Goal: Task Accomplishment & Management: Manage account settings

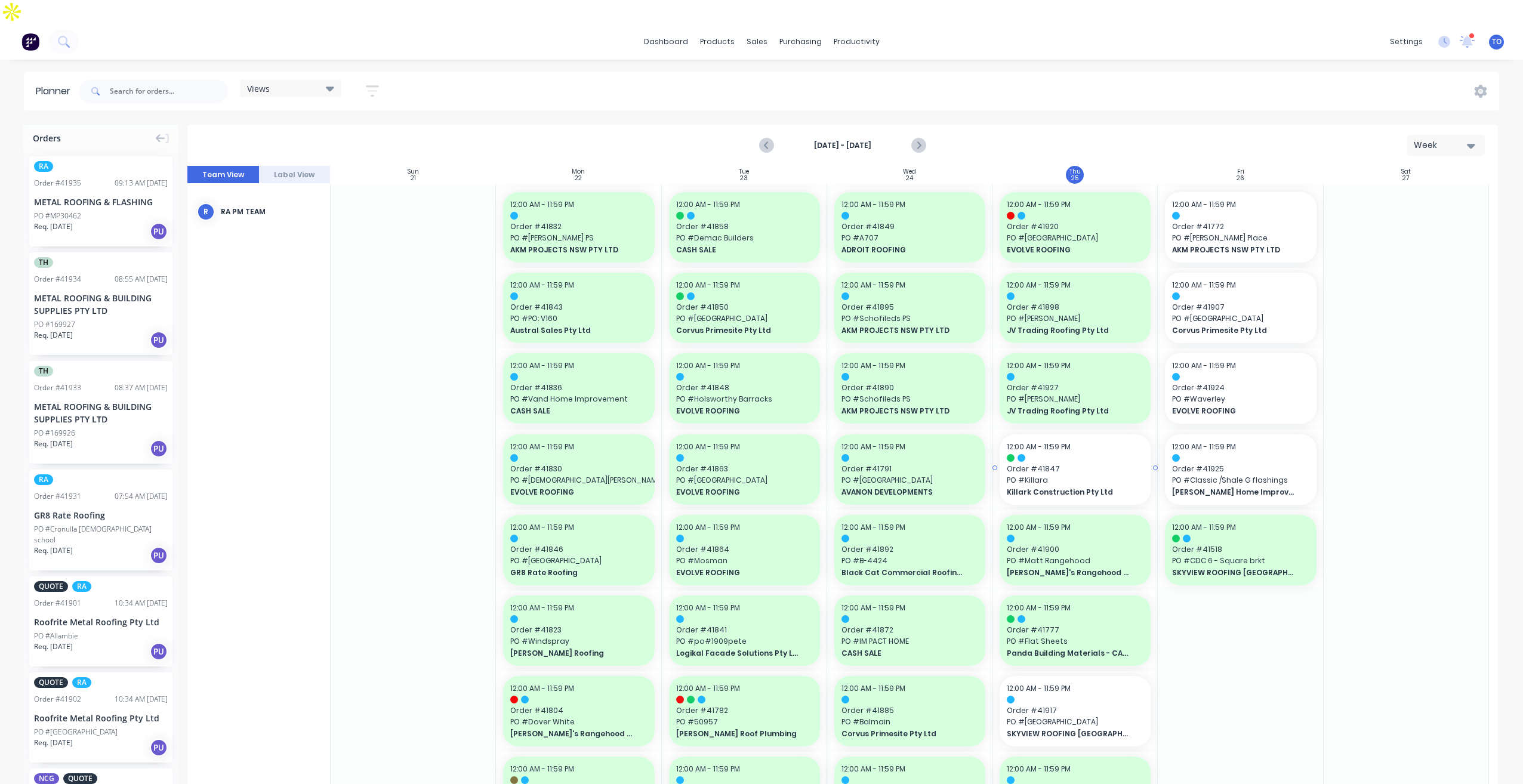
scroll to position [179, 0]
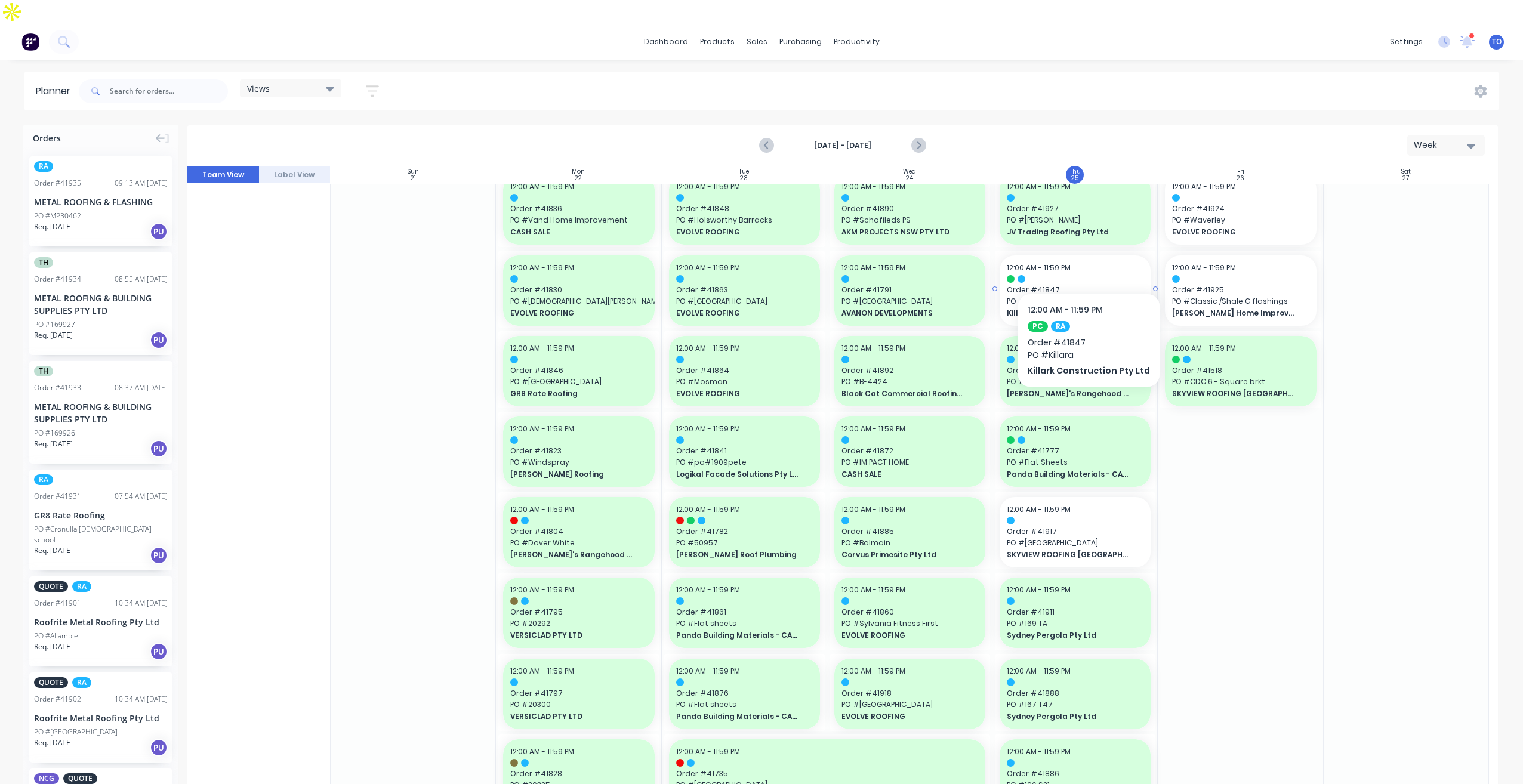
click at [1084, 275] on div at bounding box center [1076, 278] width 137 height 8
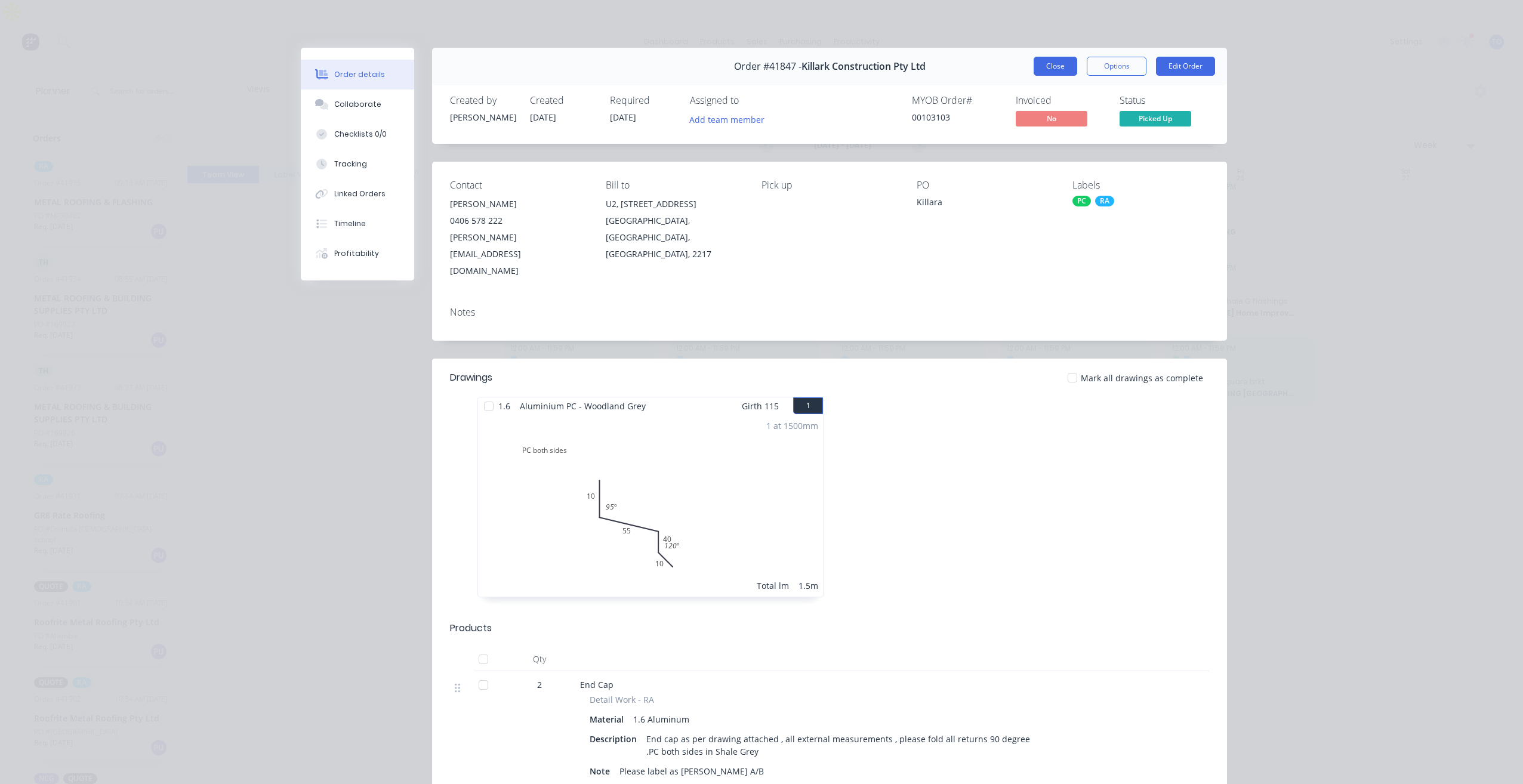
click at [1057, 64] on button "Close" at bounding box center [1056, 66] width 43 height 19
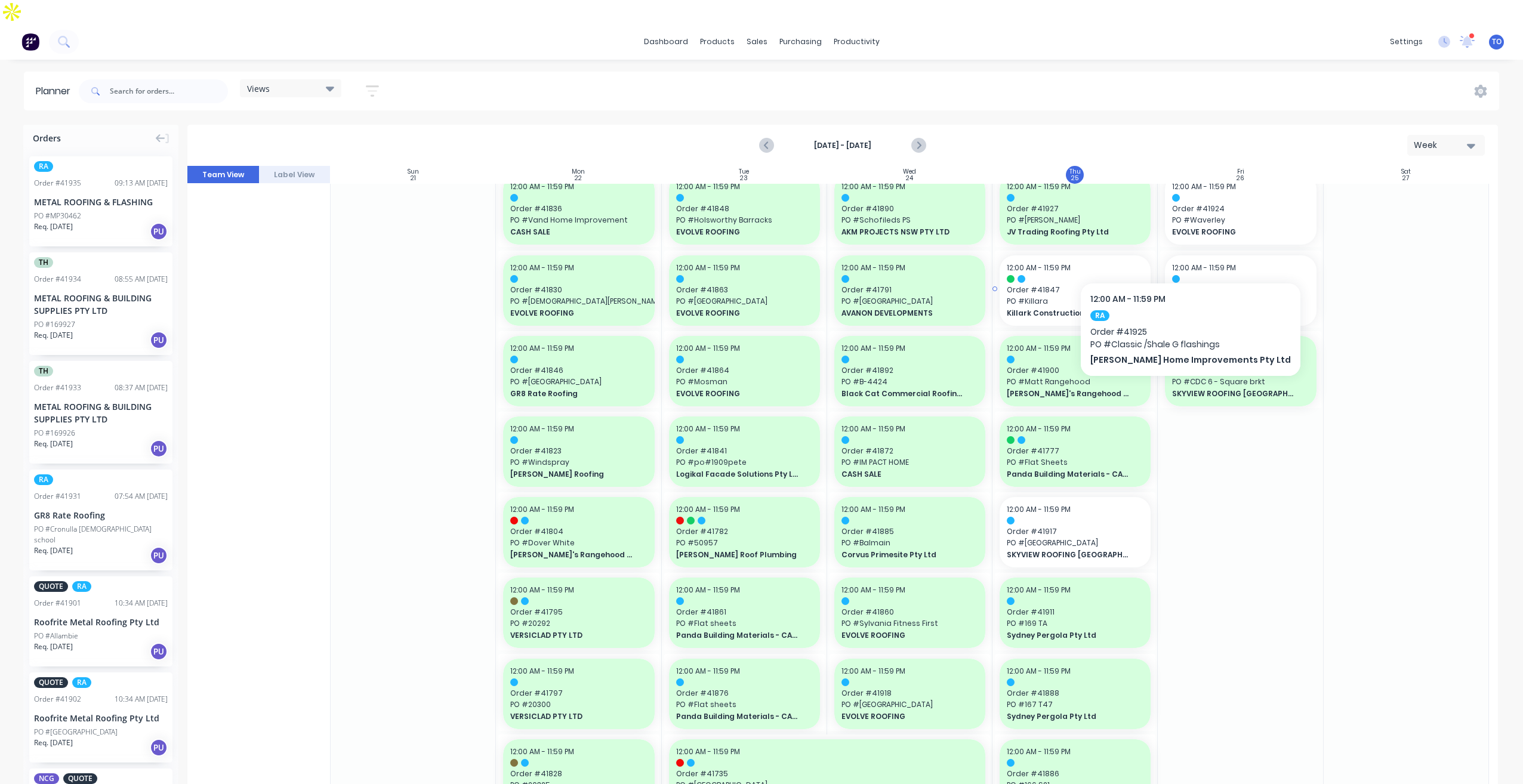
drag, startPoint x: 1097, startPoint y: 271, endPoint x: 1086, endPoint y: 271, distance: 11.0
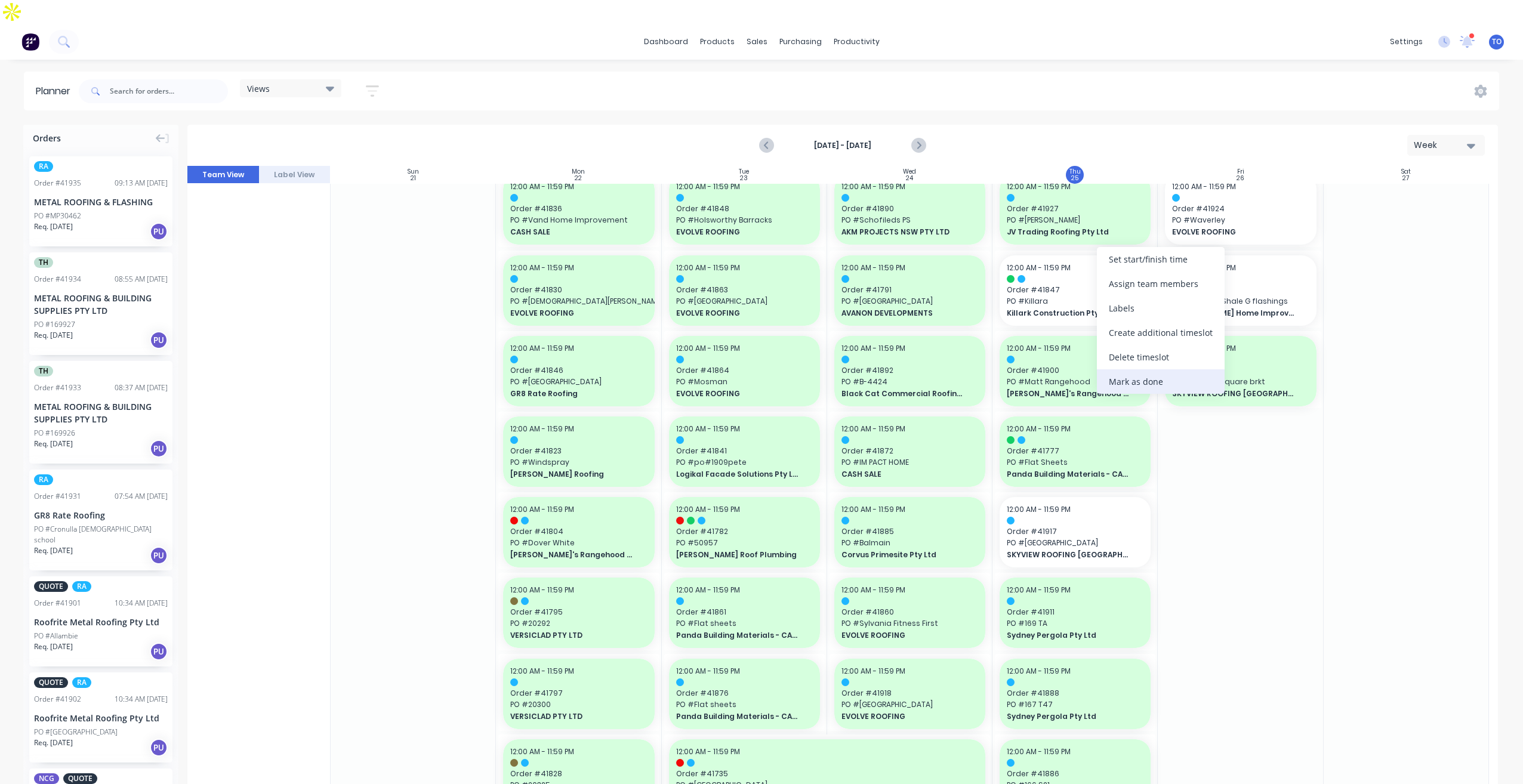
click at [1174, 374] on div "Mark as done" at bounding box center [1161, 381] width 127 height 24
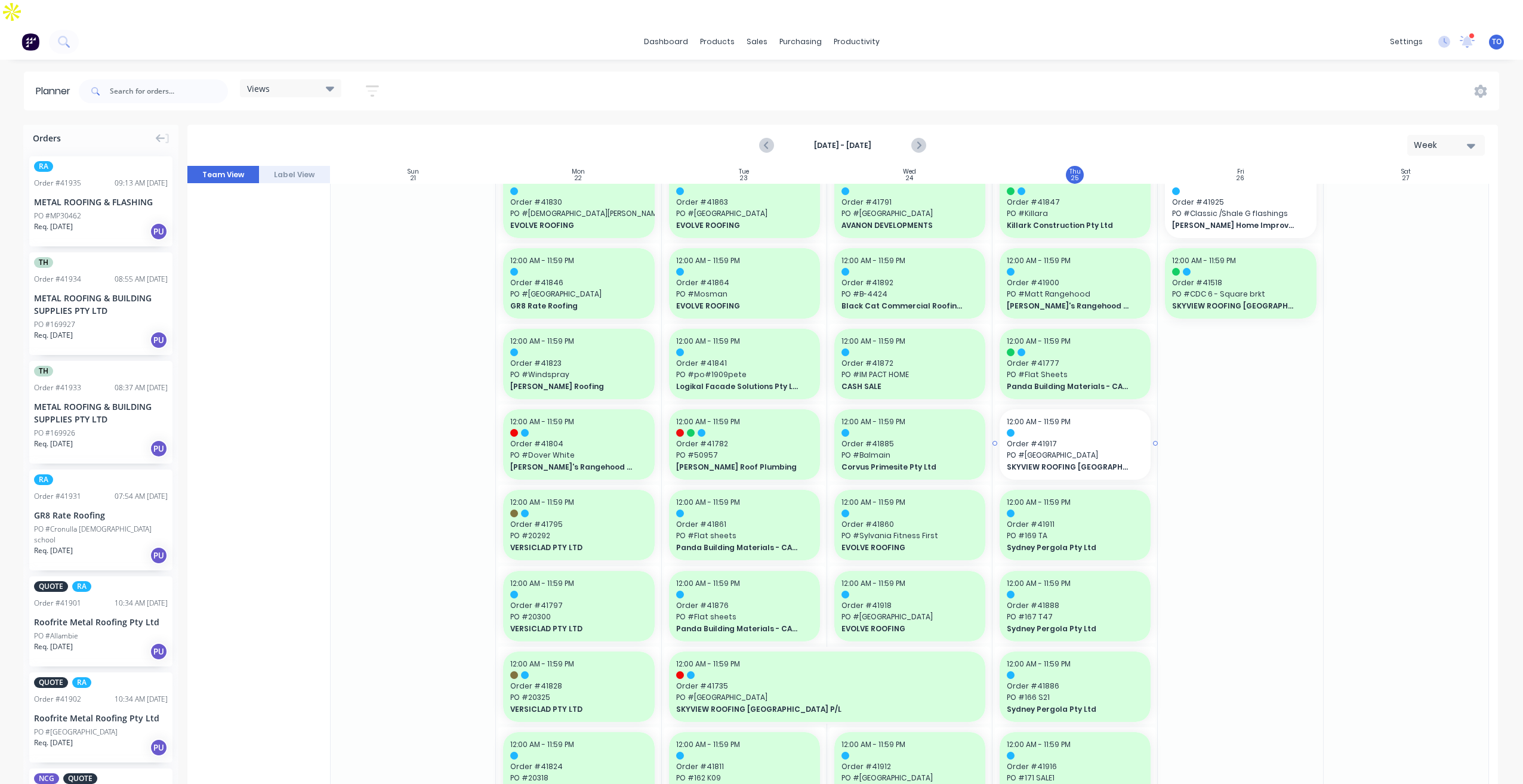
scroll to position [418, 0]
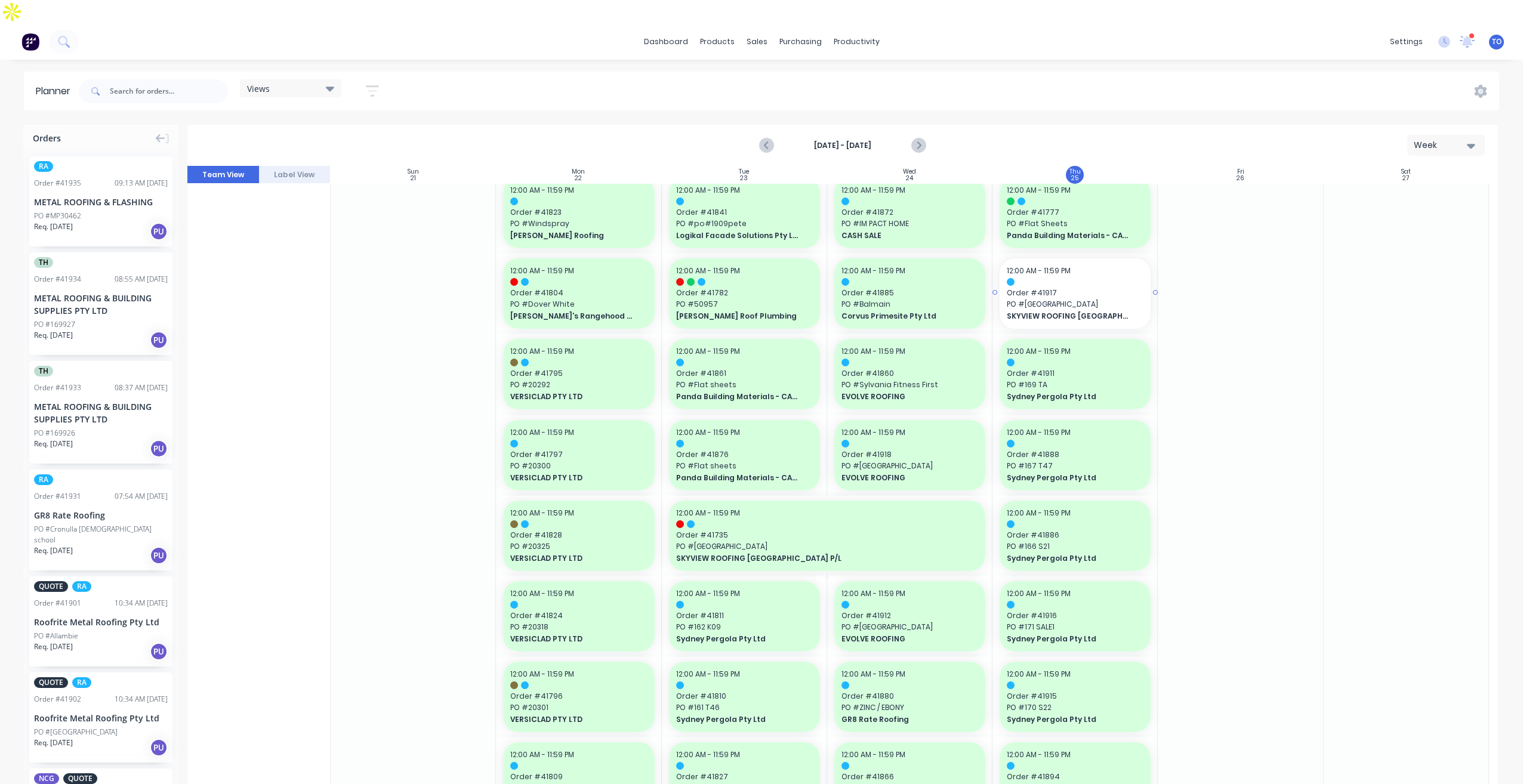
click at [1082, 299] on span "PO # Rosehill West" at bounding box center [1076, 304] width 137 height 10
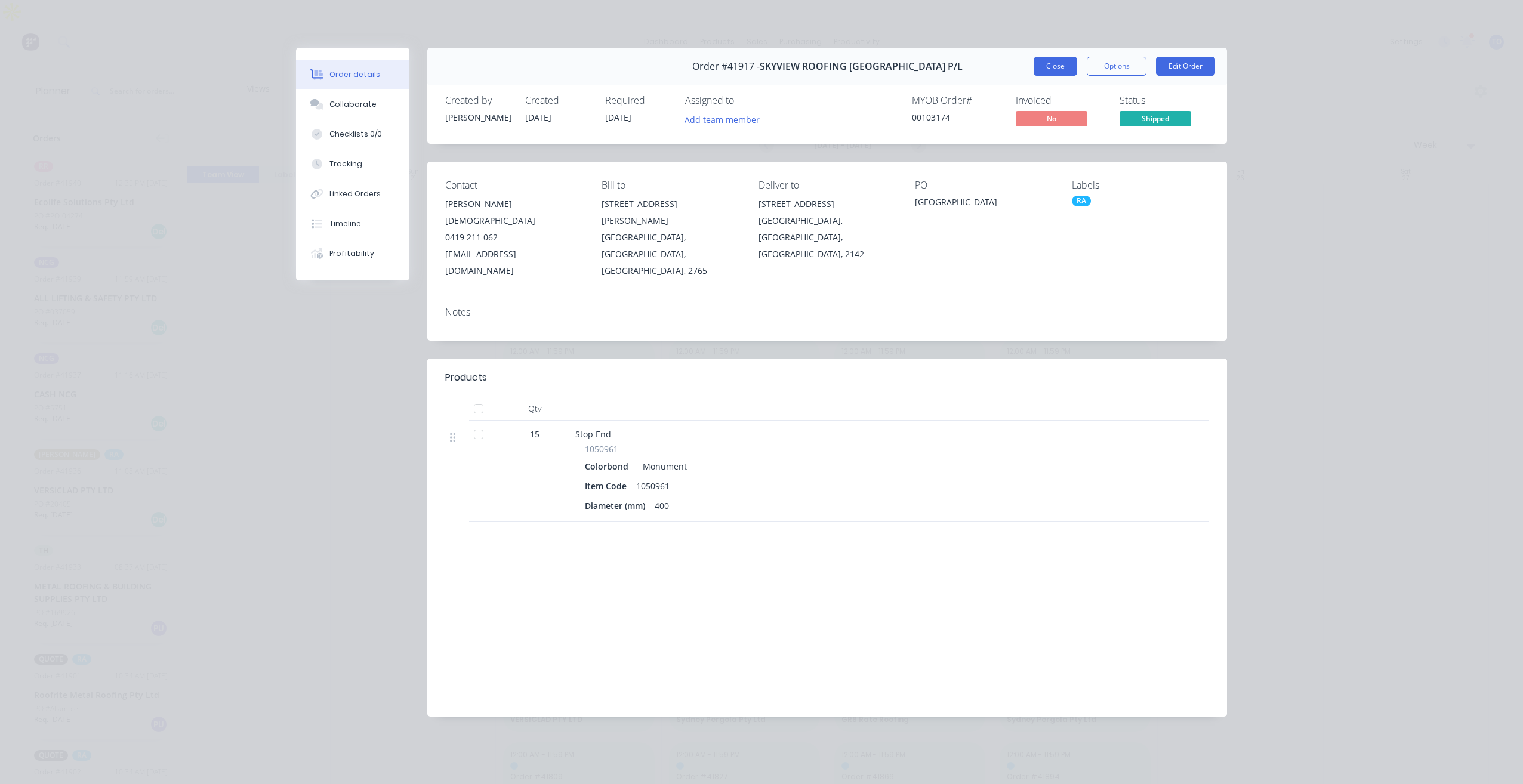
click at [1063, 70] on button "Close" at bounding box center [1056, 66] width 43 height 19
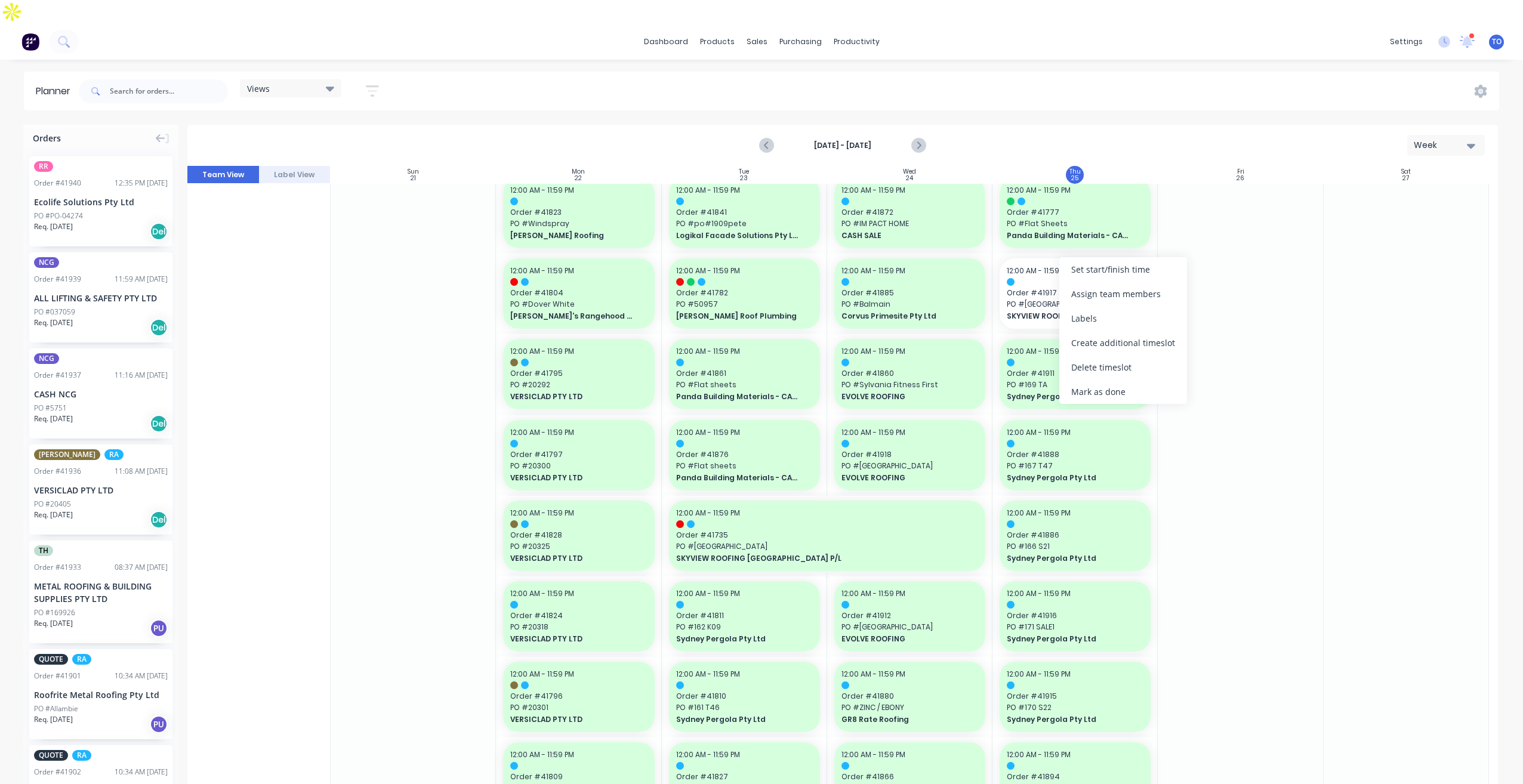
click at [1097, 390] on div "Mark as done" at bounding box center [1123, 392] width 127 height 24
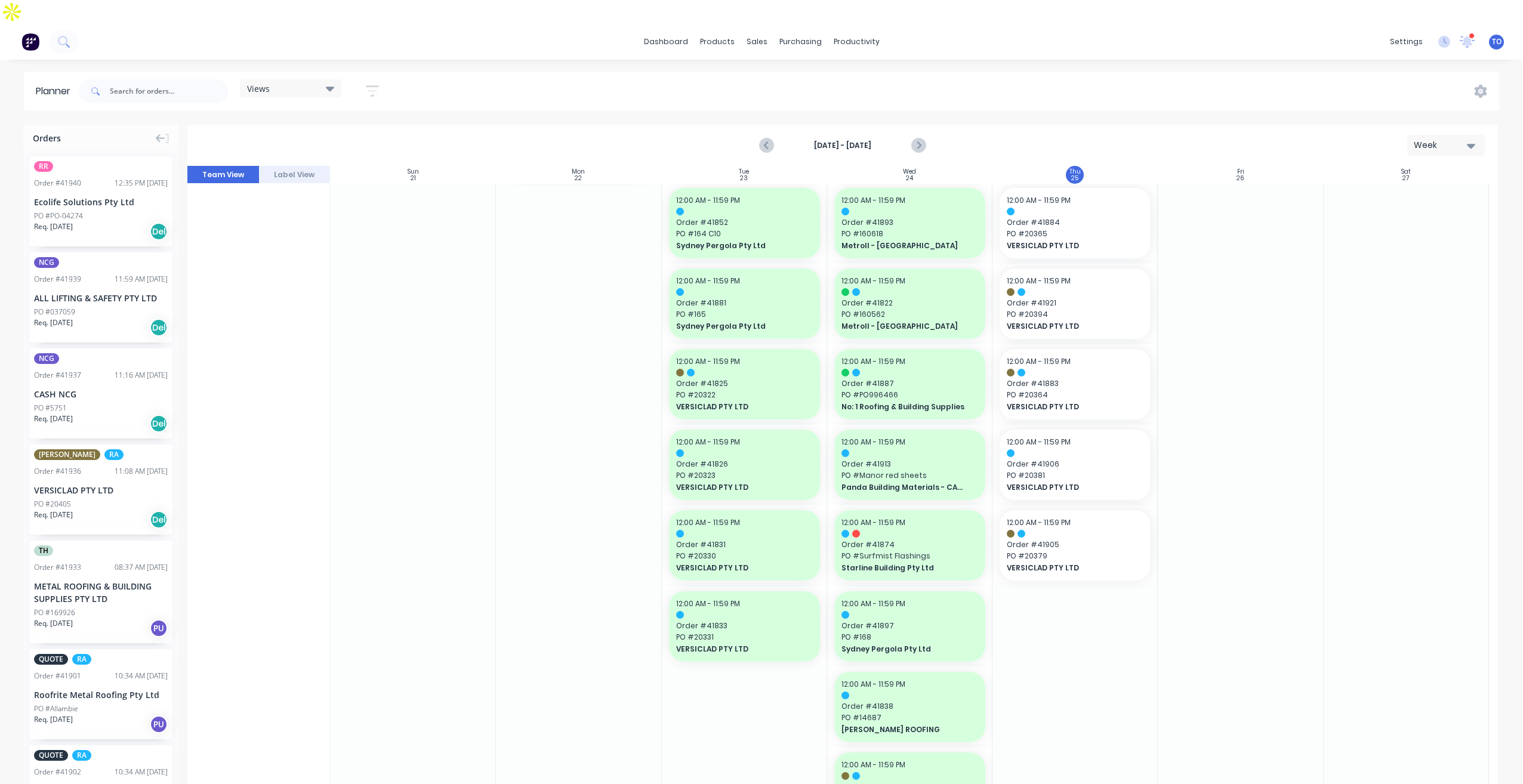
scroll to position [955, 0]
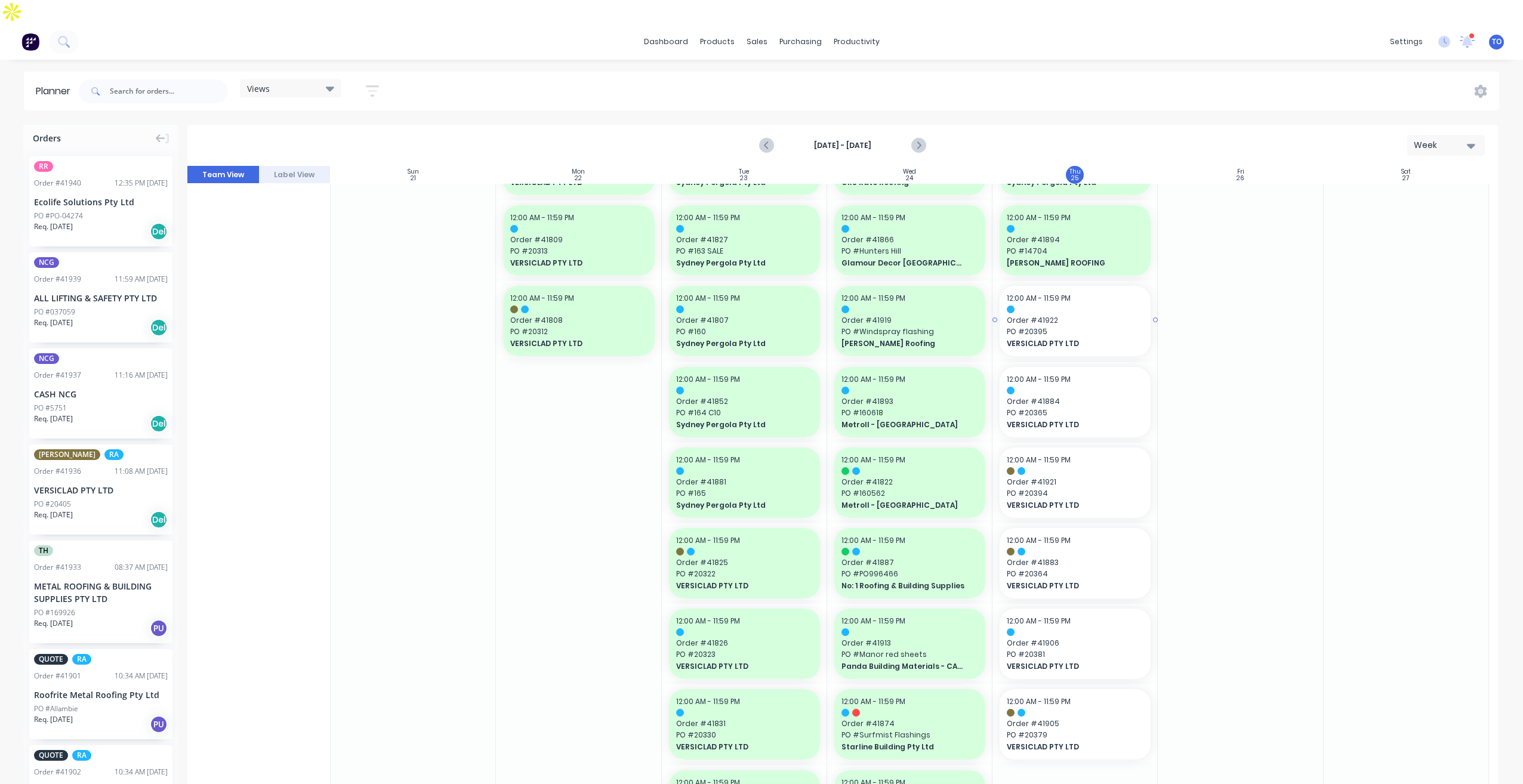
click at [1090, 315] on span "Order # 41922" at bounding box center [1076, 321] width 137 height 10
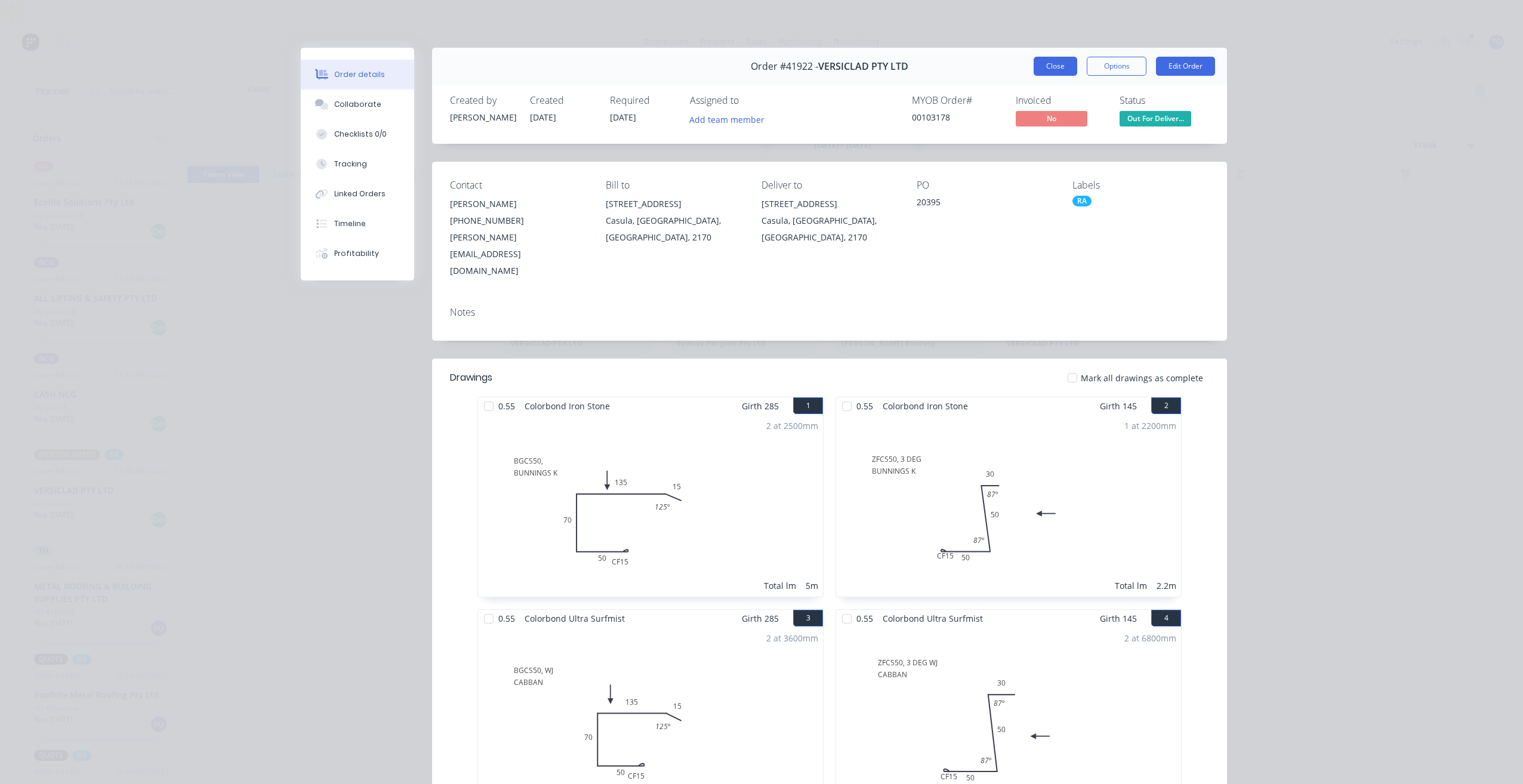
click at [1049, 63] on button "Close" at bounding box center [1056, 66] width 43 height 19
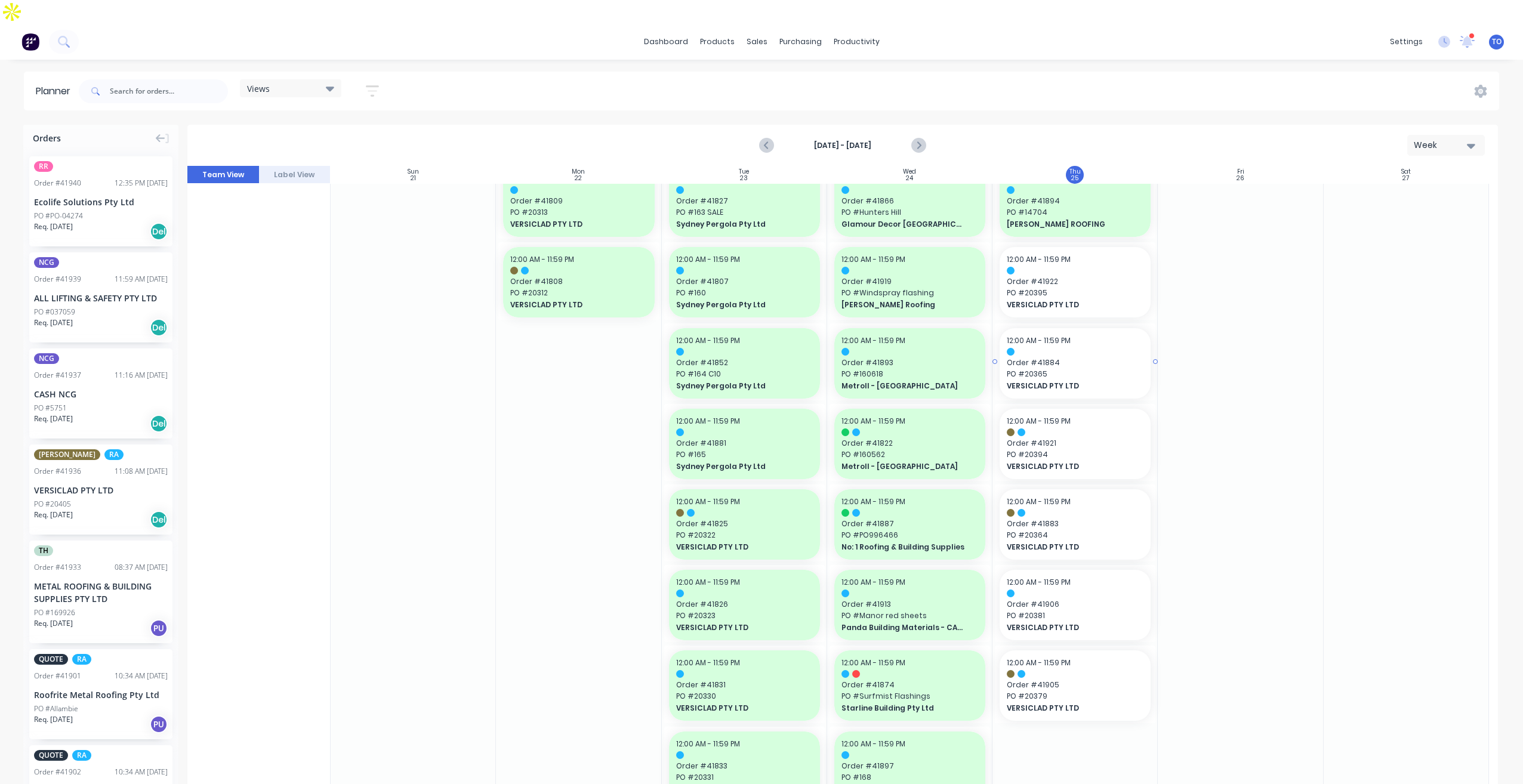
scroll to position [1014, 0]
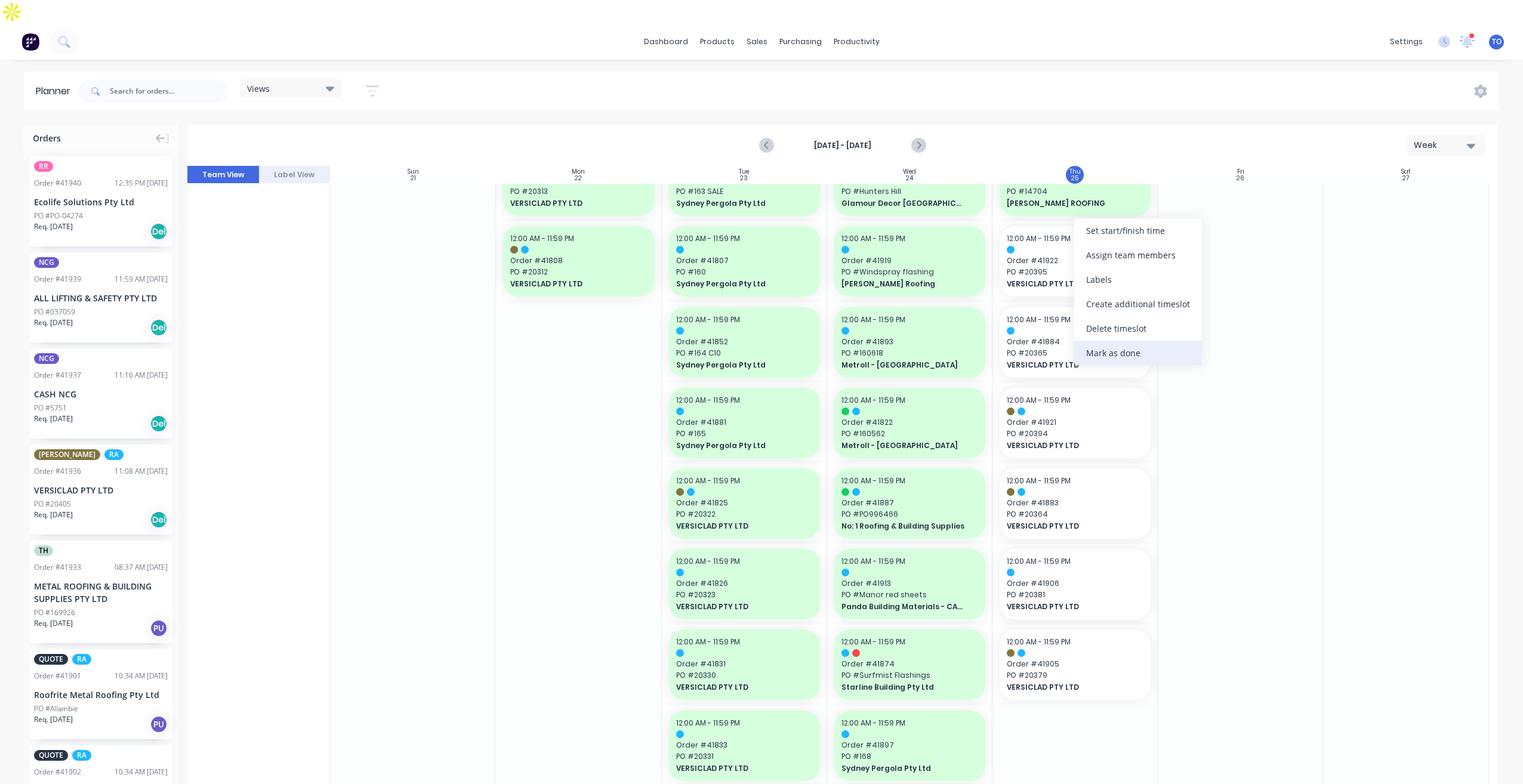
click at [1128, 354] on div "Mark as done" at bounding box center [1137, 353] width 127 height 24
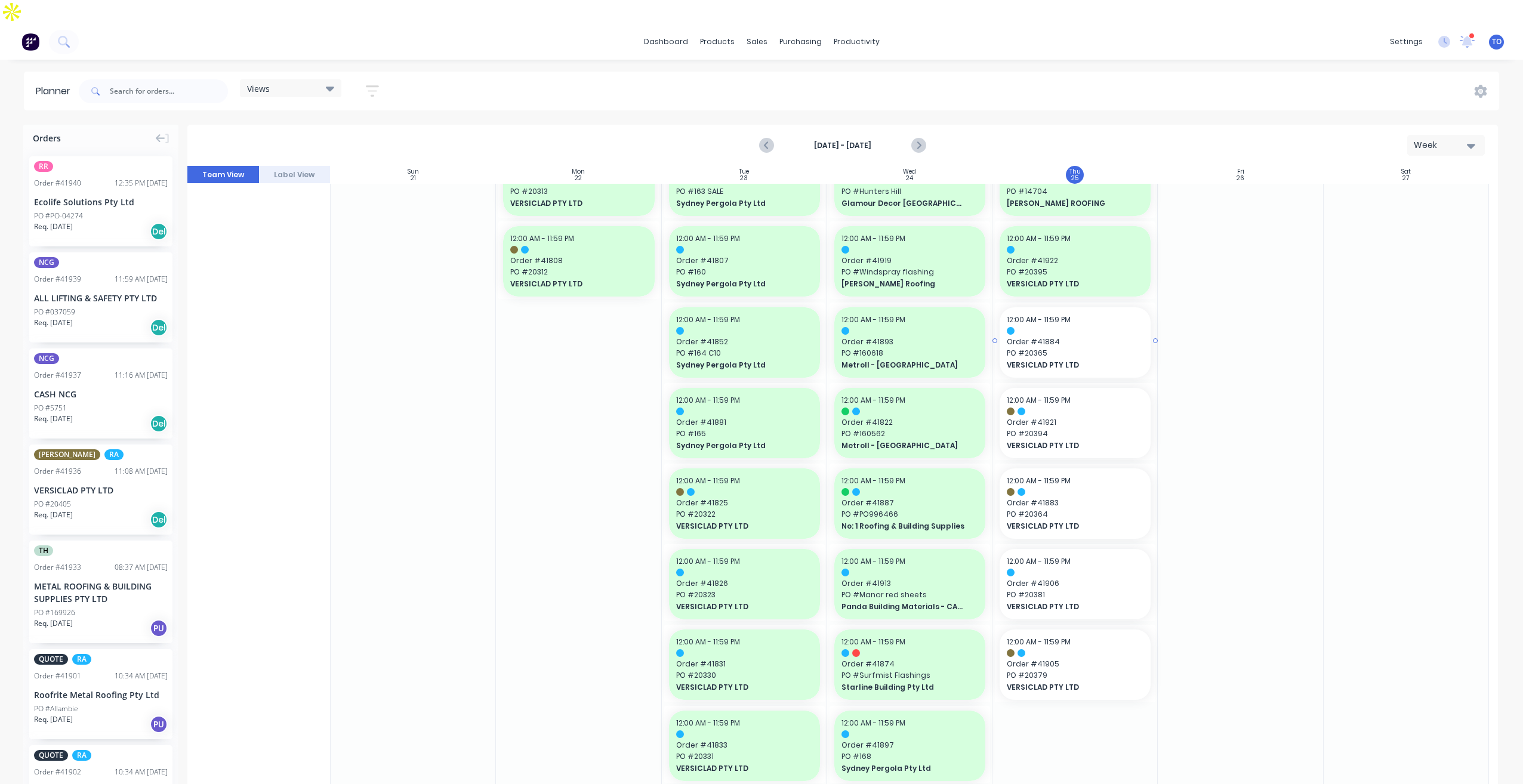
click at [1109, 336] on span "Order # 41884" at bounding box center [1076, 341] width 137 height 10
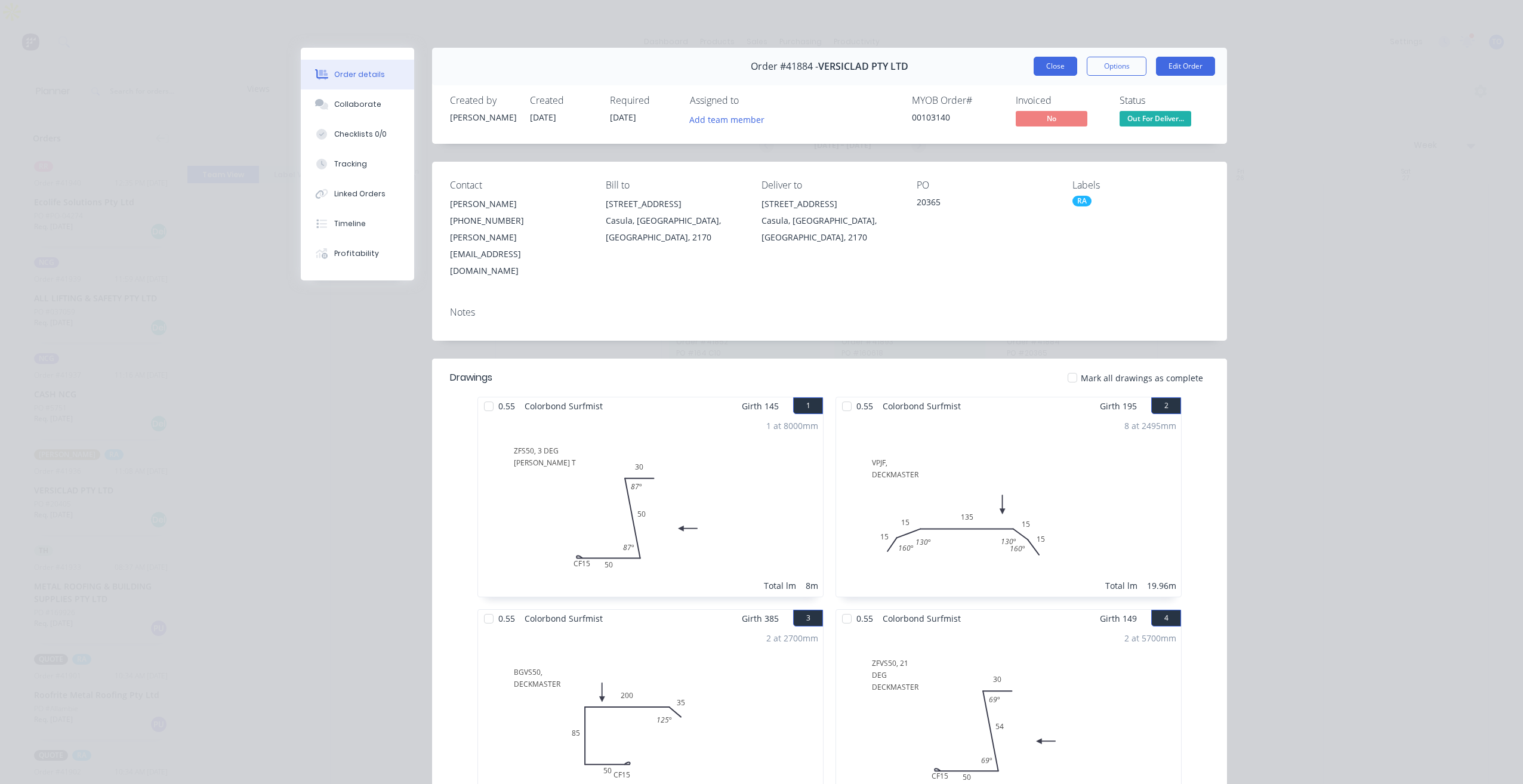
click at [1045, 70] on button "Close" at bounding box center [1056, 66] width 43 height 19
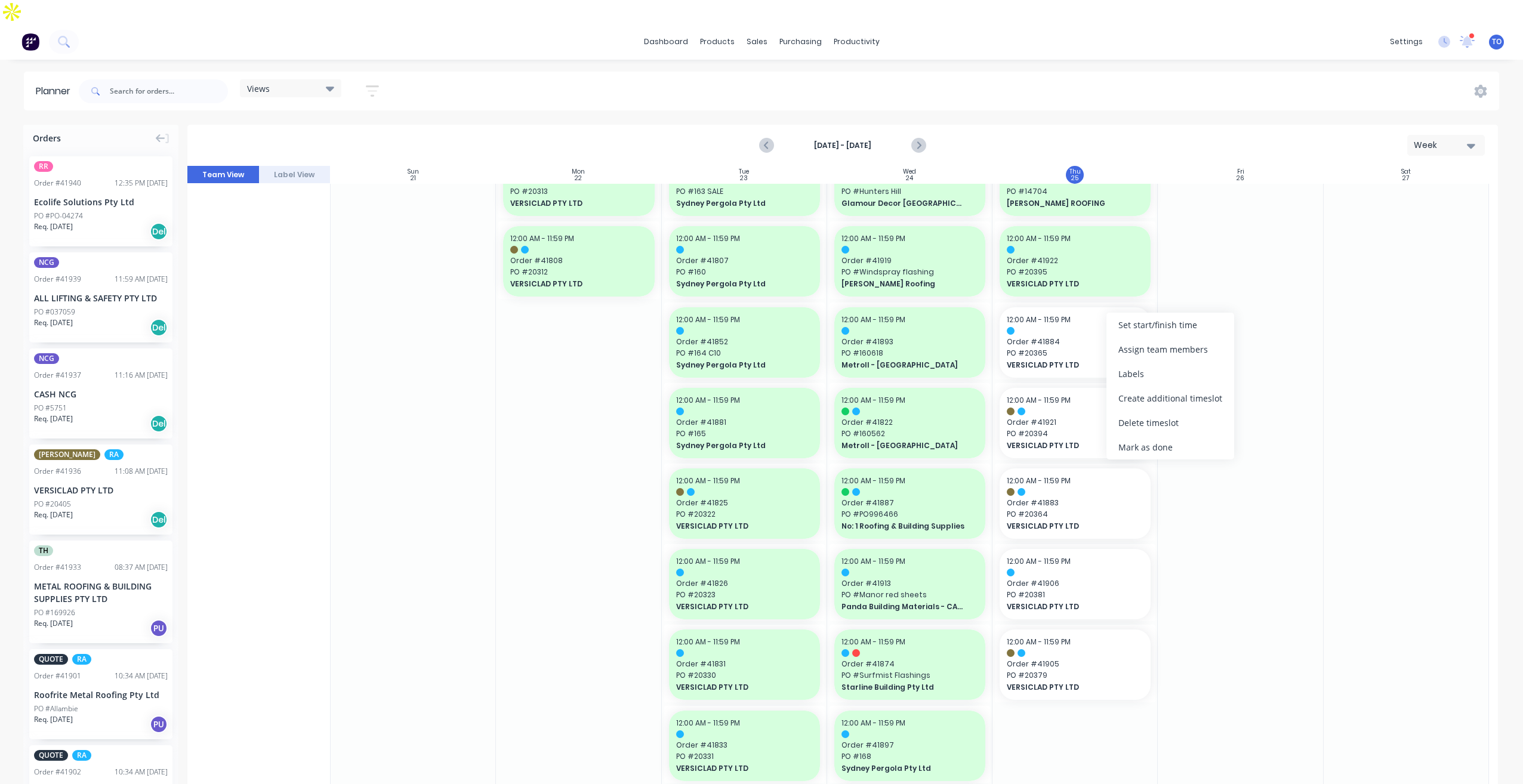
click at [1133, 443] on div "Mark as done" at bounding box center [1170, 447] width 127 height 24
click at [1095, 417] on span "Order # 41921" at bounding box center [1076, 422] width 137 height 10
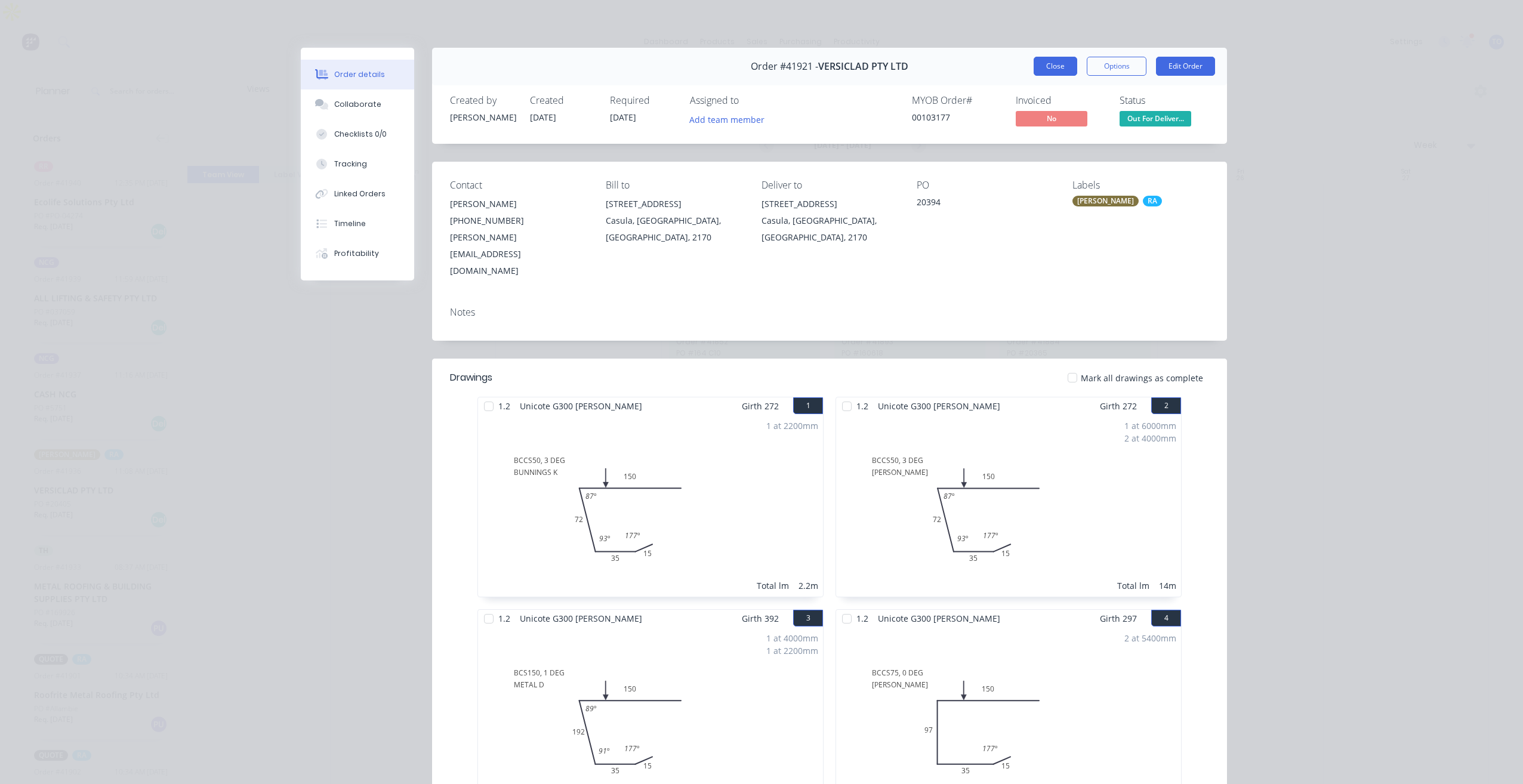
click at [1064, 74] on button "Close" at bounding box center [1056, 66] width 43 height 19
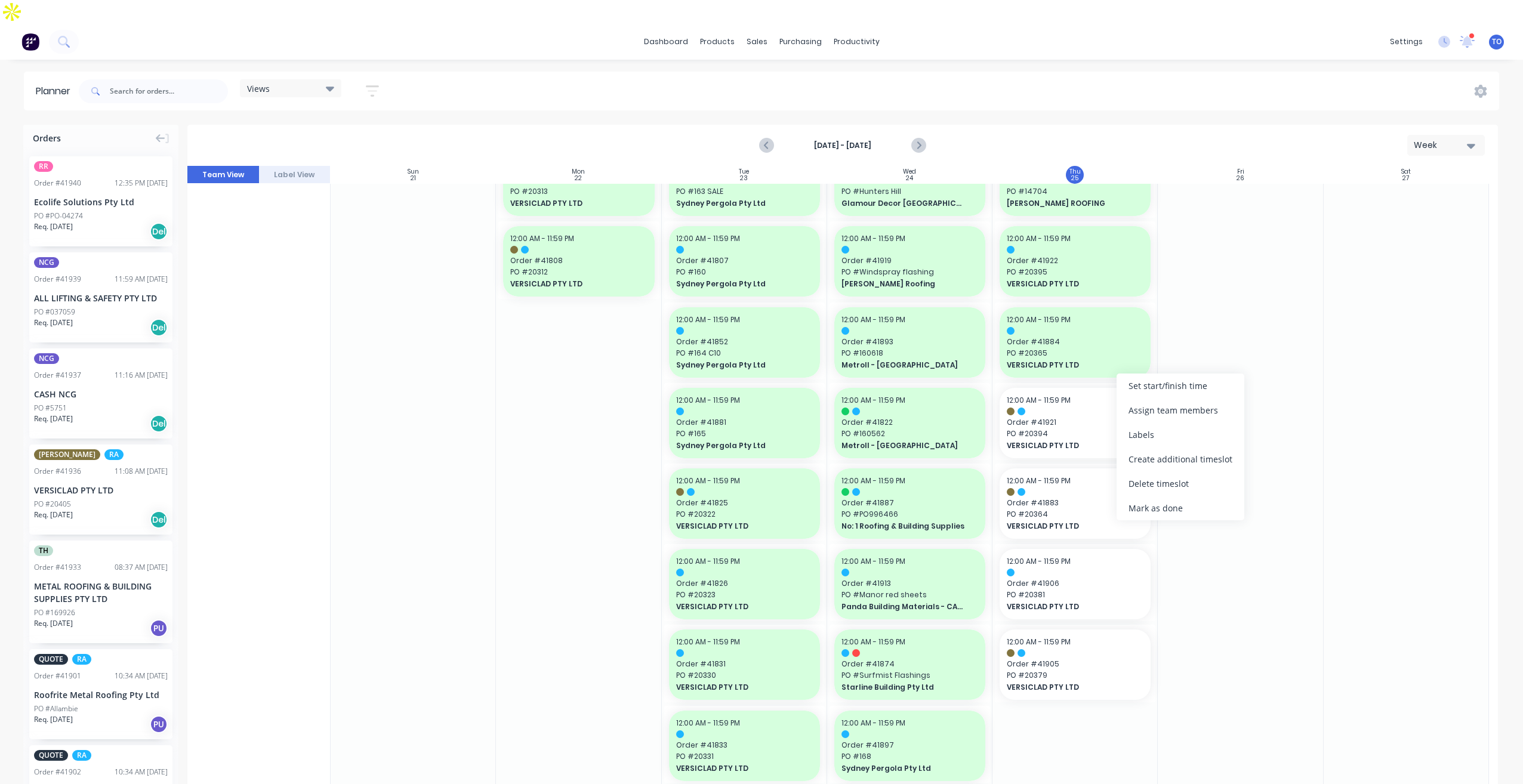
click at [1145, 515] on div "Mark as done" at bounding box center [1180, 508] width 127 height 24
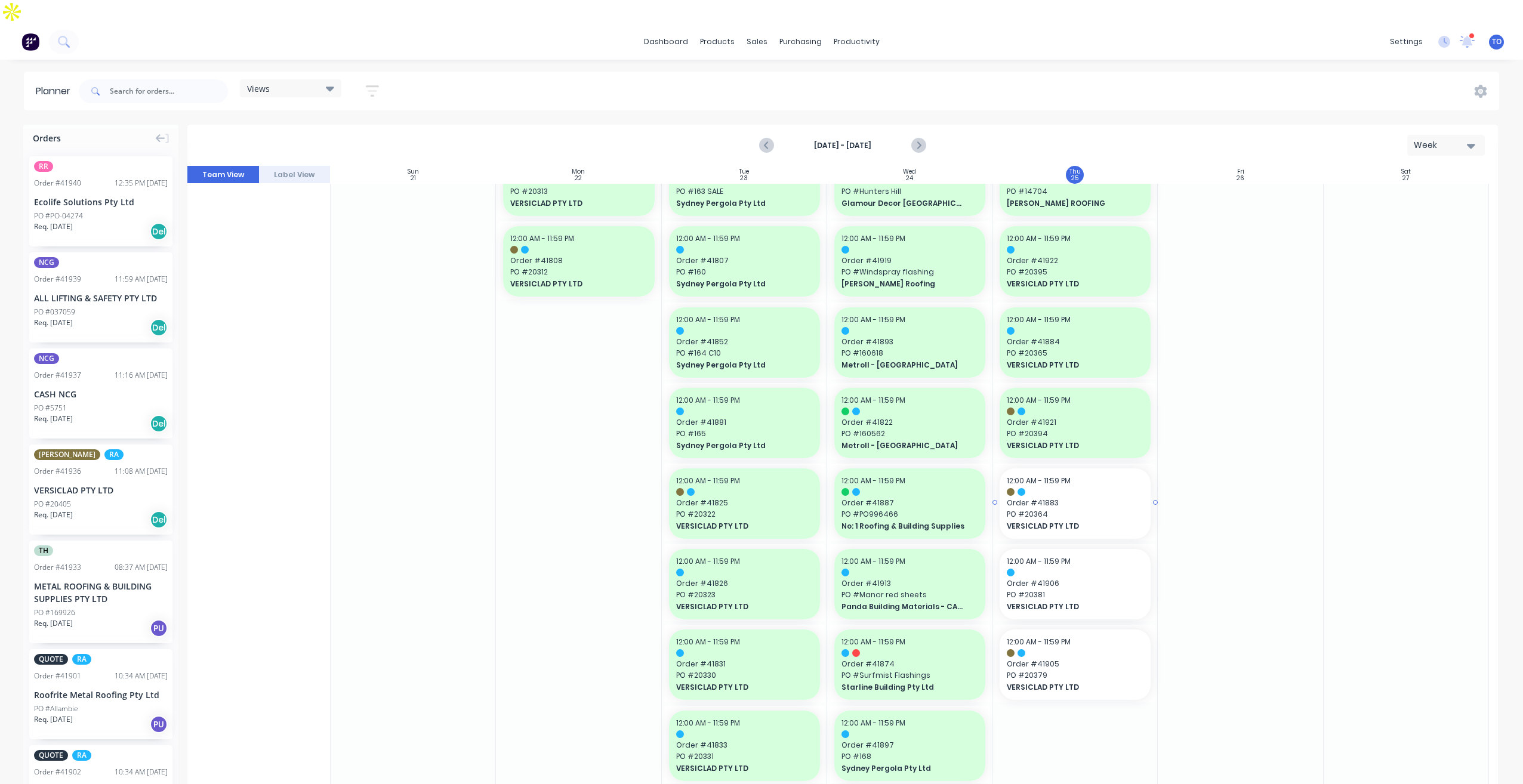
click at [1114, 497] on span "Order # 41883" at bounding box center [1076, 502] width 137 height 10
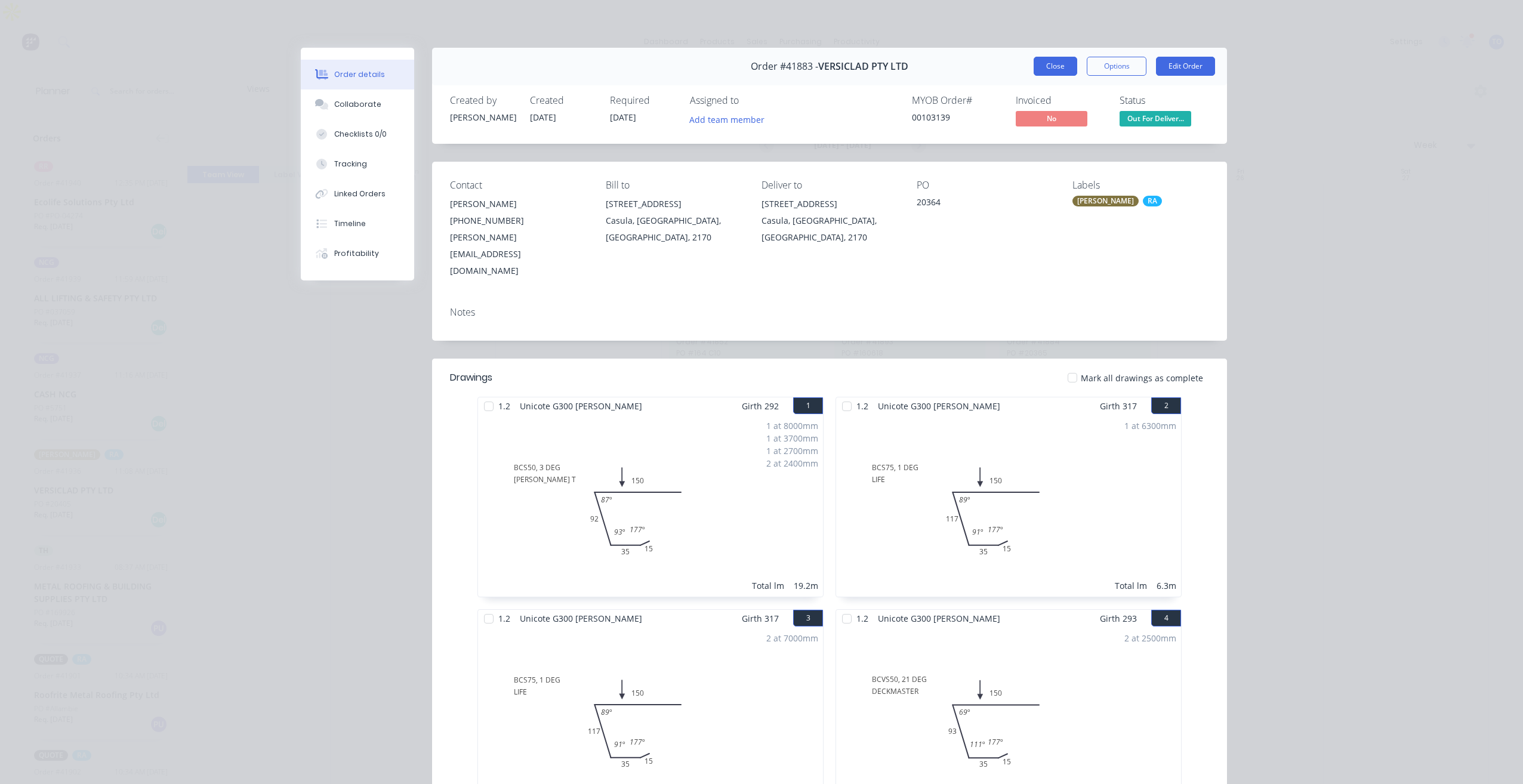
click at [1050, 64] on button "Close" at bounding box center [1056, 66] width 43 height 19
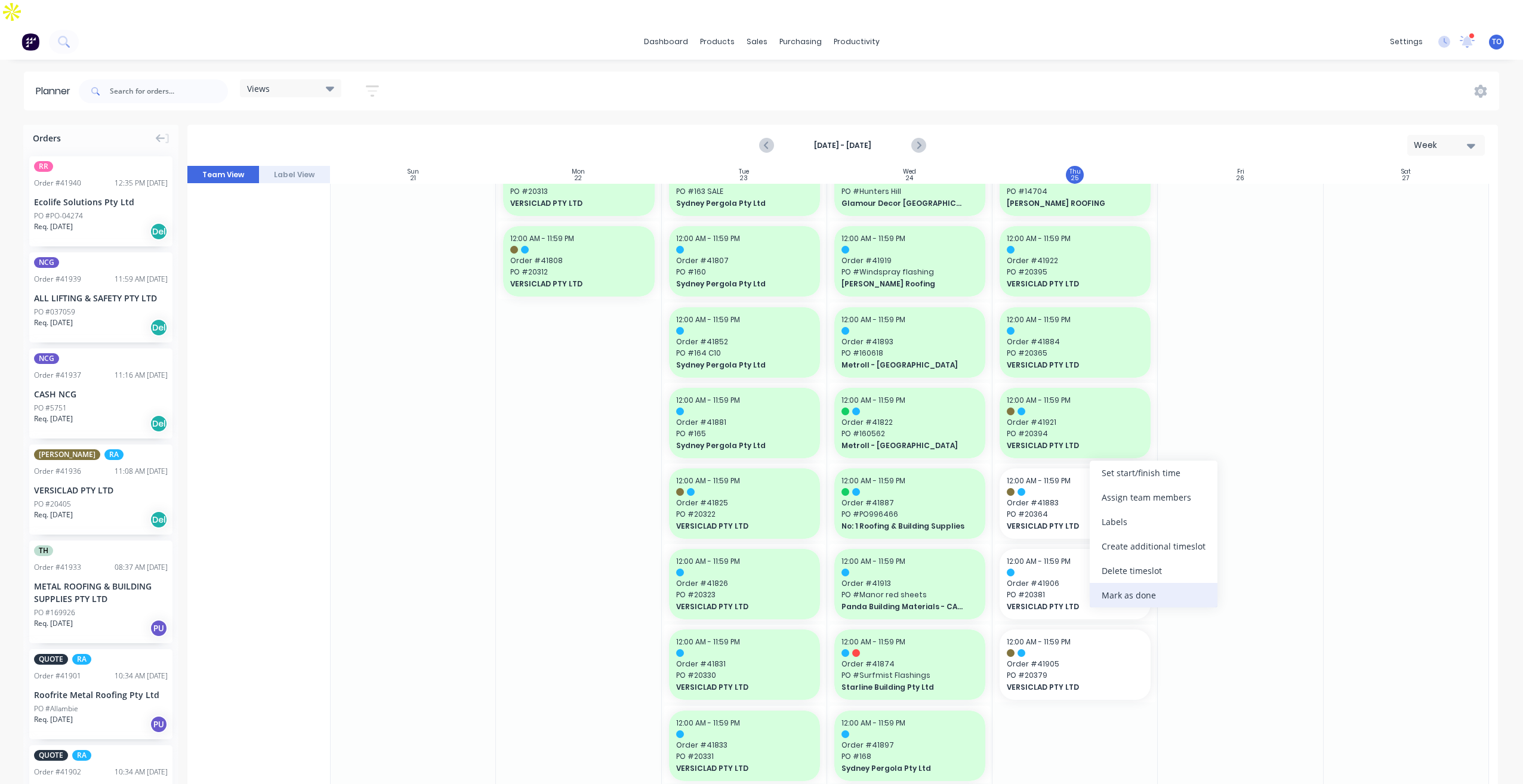
click at [1128, 602] on div "Mark as done" at bounding box center [1153, 595] width 127 height 24
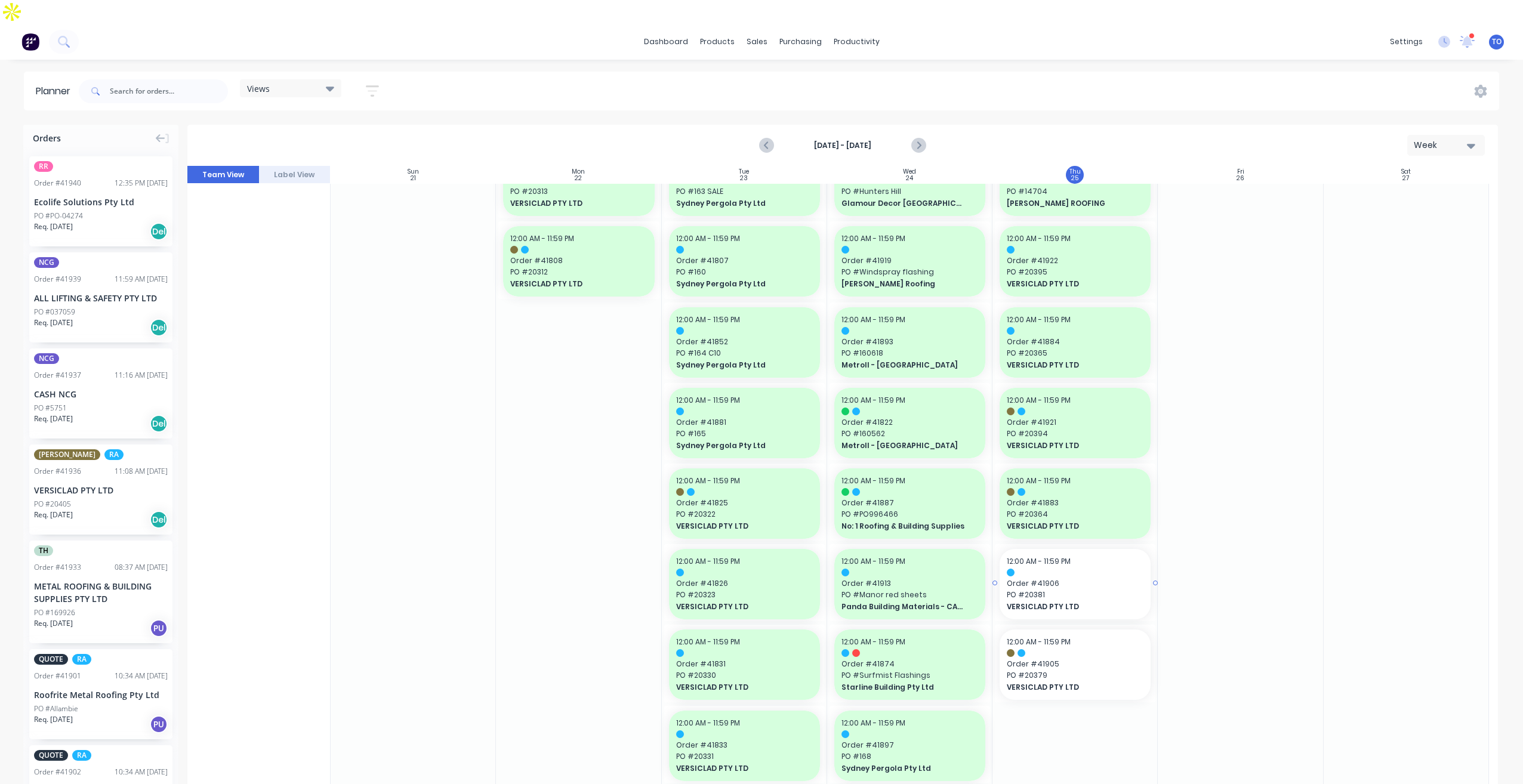
click at [1114, 589] on span "PO # 20381" at bounding box center [1076, 594] width 137 height 10
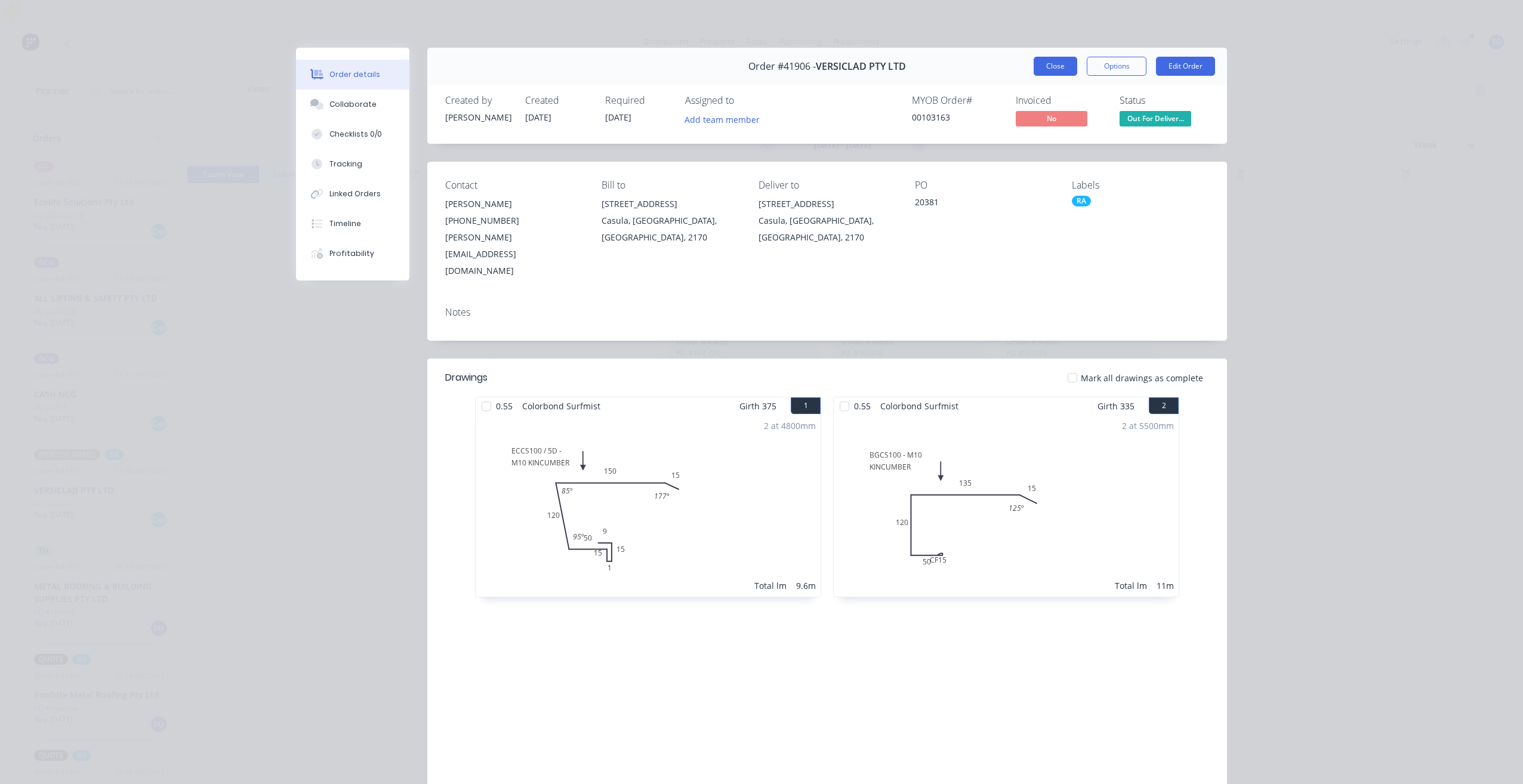
click at [1070, 67] on button "Close" at bounding box center [1056, 66] width 43 height 19
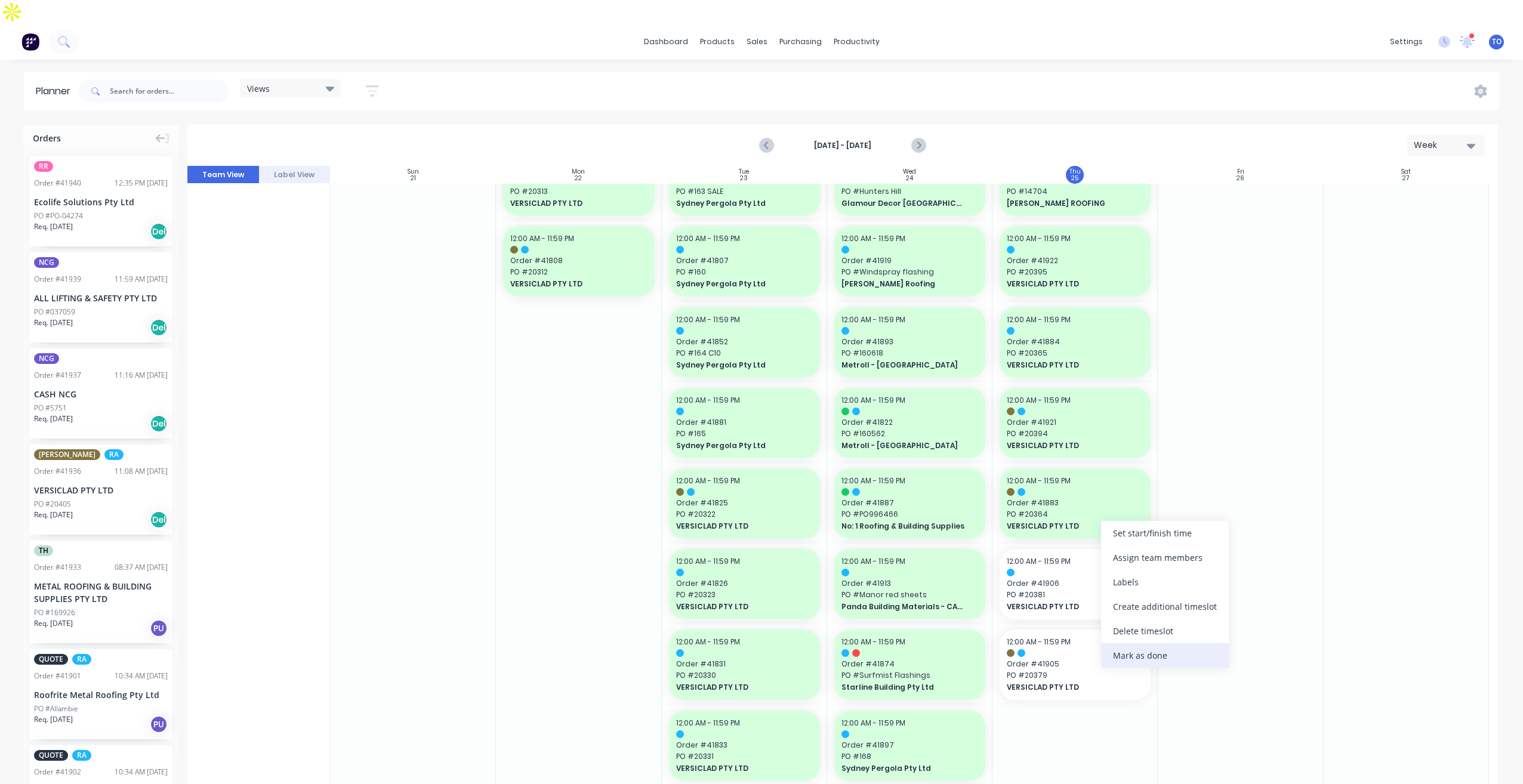
click at [1132, 664] on div "Mark as done" at bounding box center [1164, 655] width 127 height 24
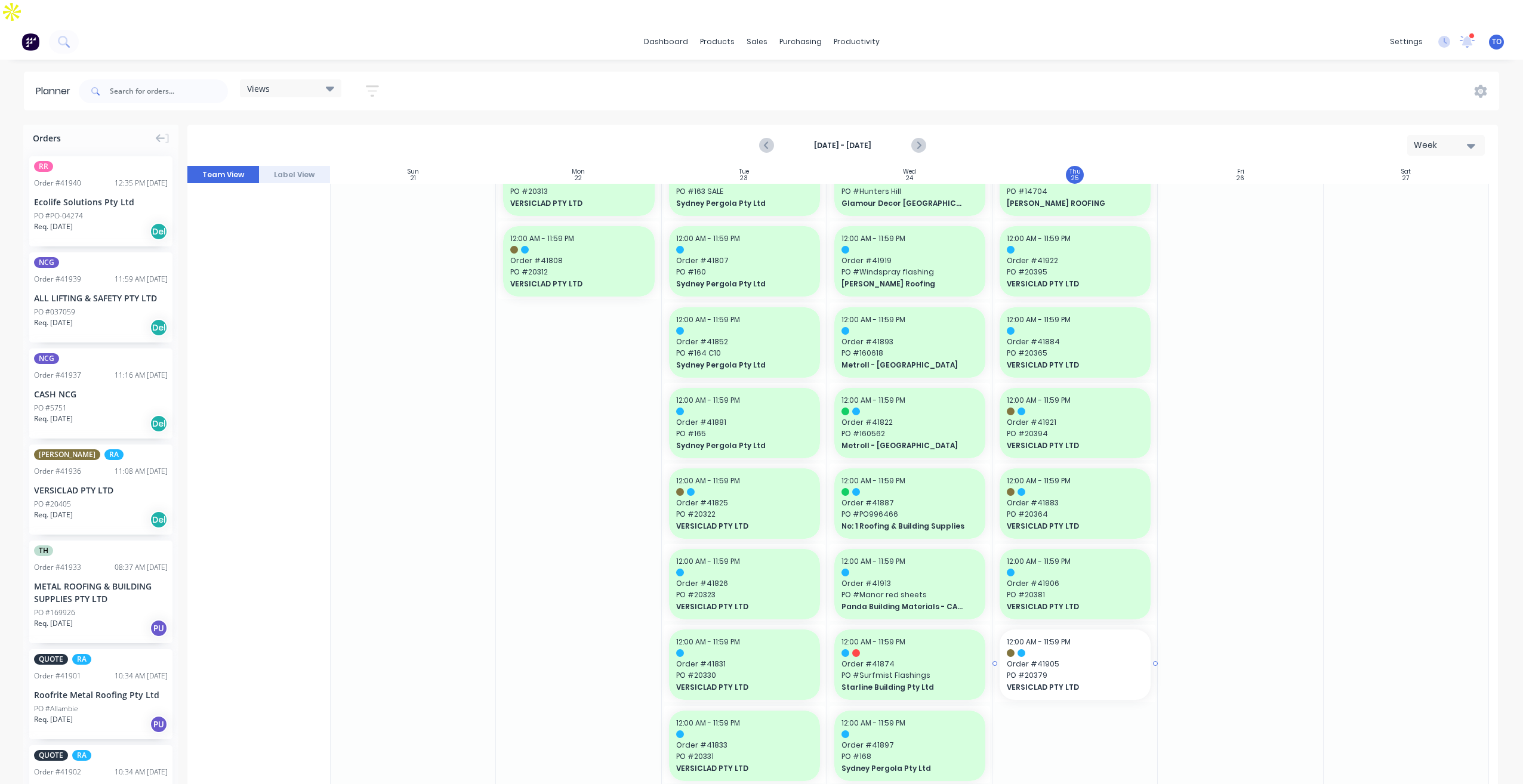
click at [1103, 682] on span "VERSICLAD PTY LTD" at bounding box center [1069, 687] width 123 height 10
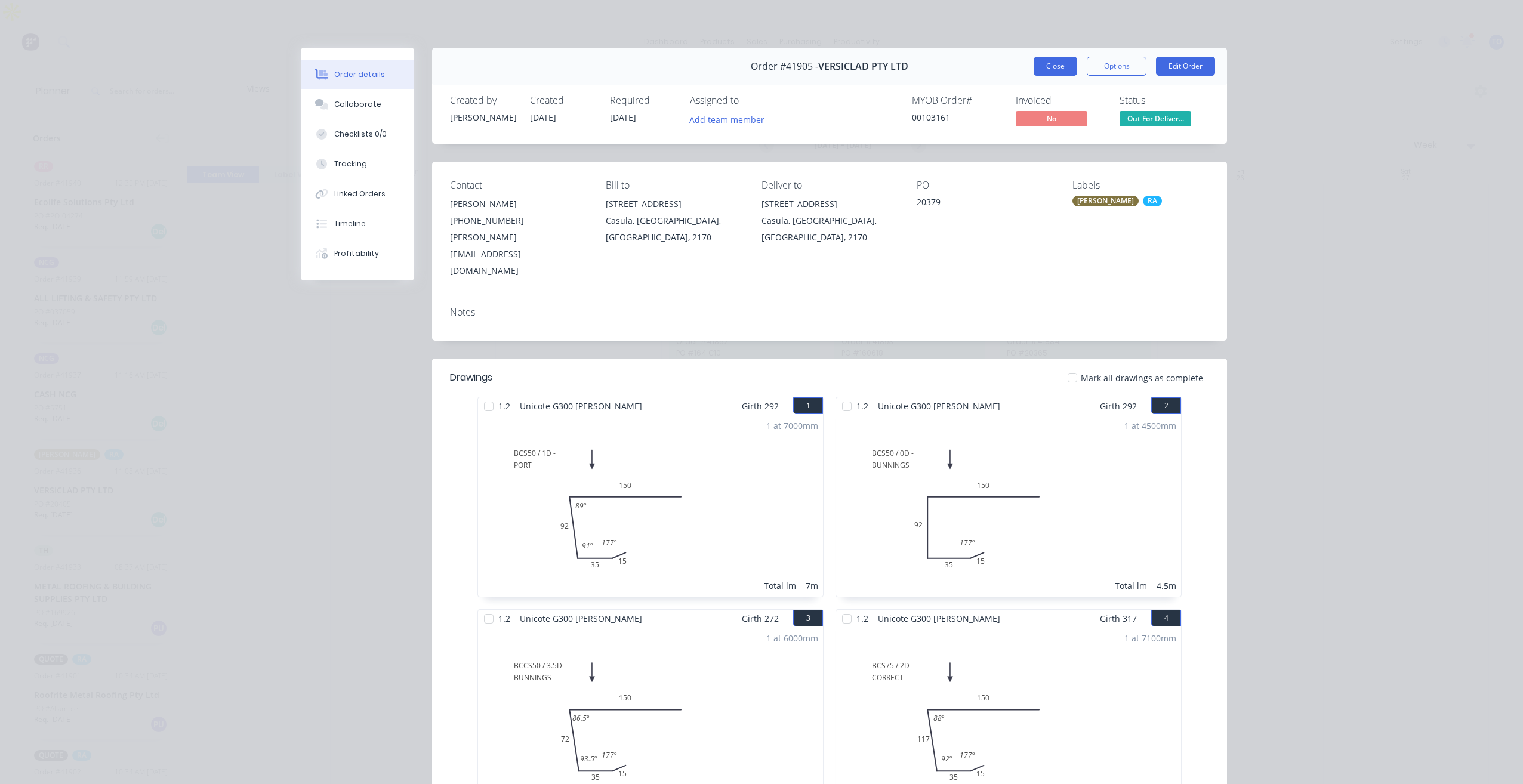
click at [1055, 62] on button "Close" at bounding box center [1056, 66] width 43 height 19
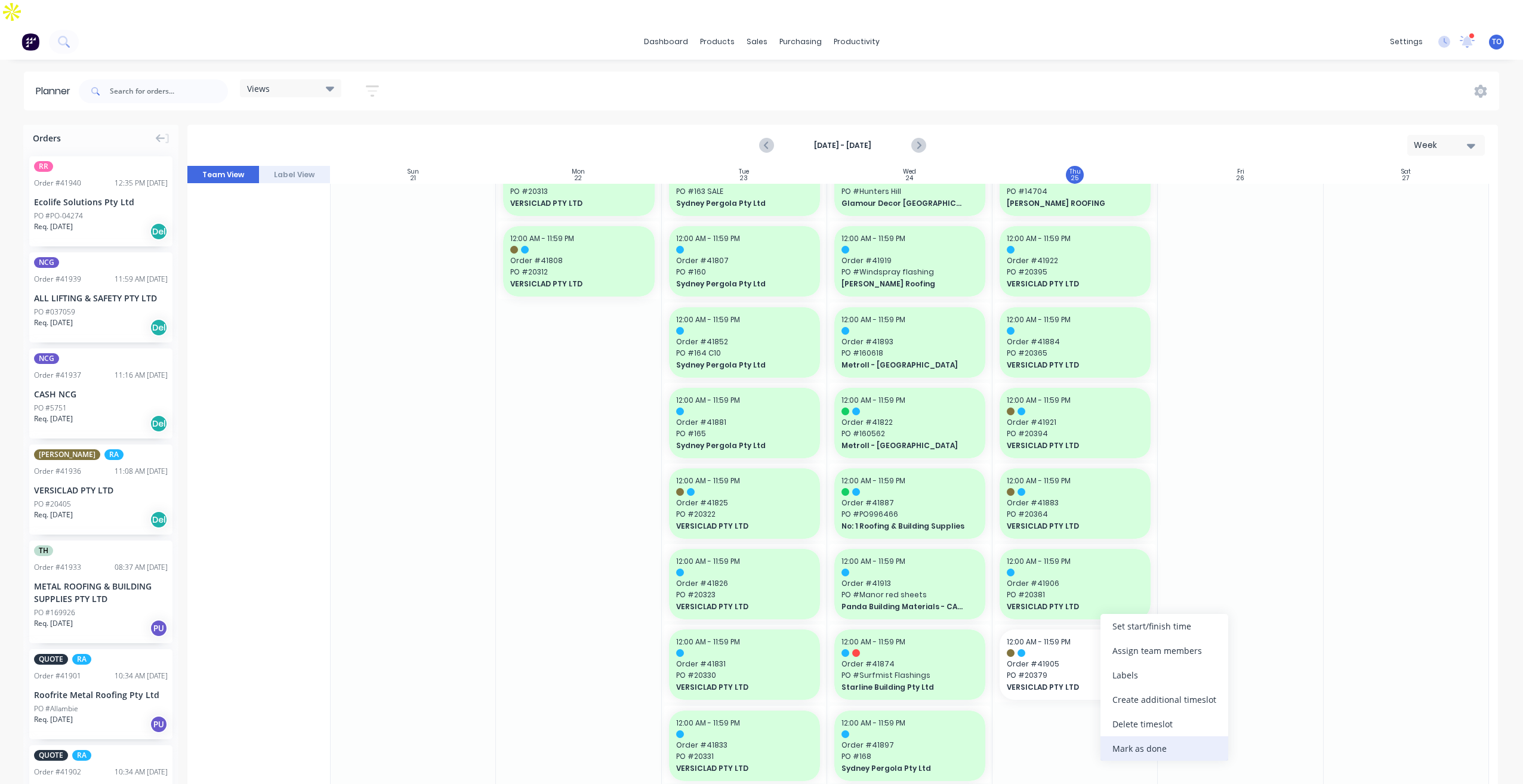
click at [1129, 755] on div "Mark as done" at bounding box center [1164, 748] width 127 height 24
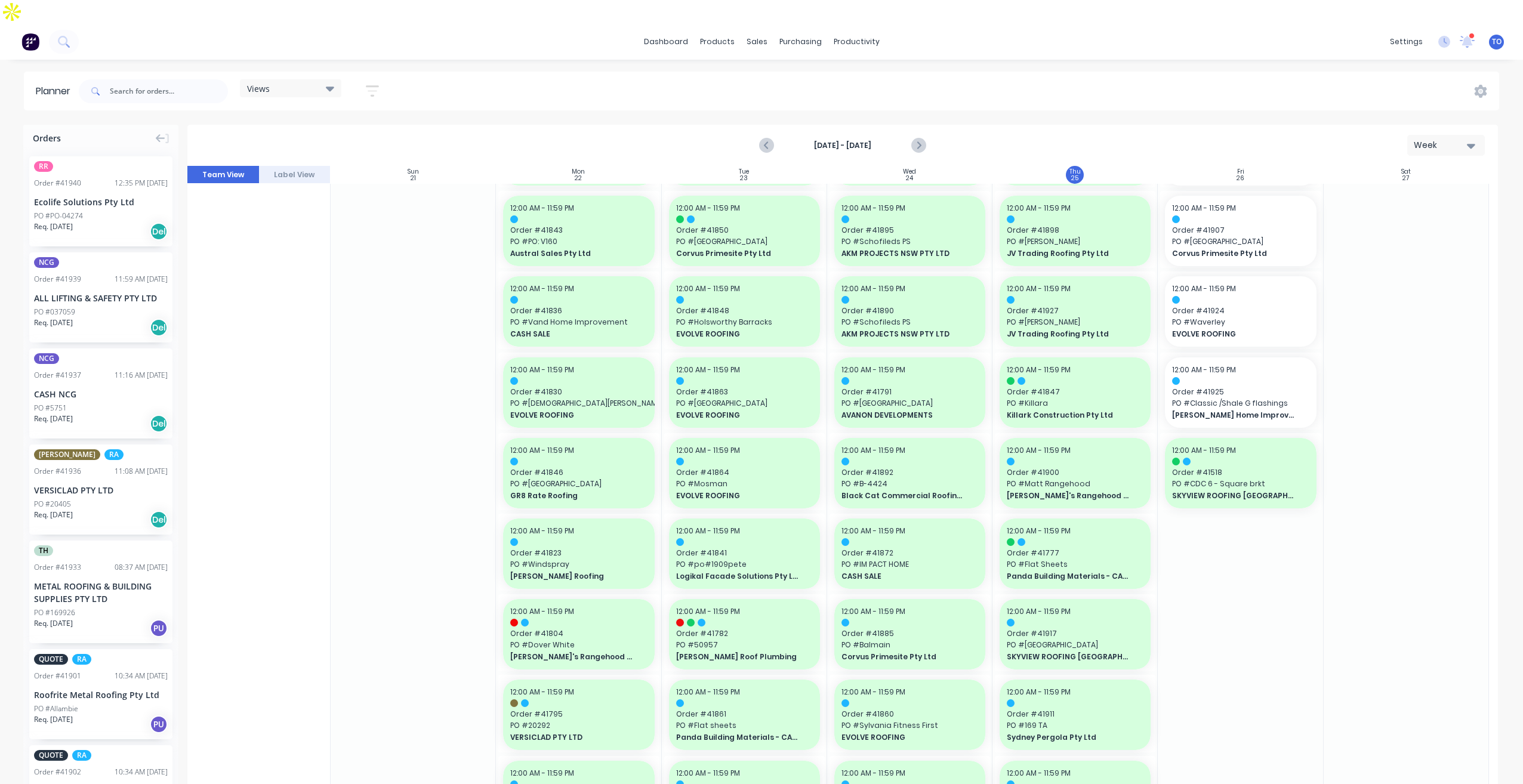
scroll to position [0, 0]
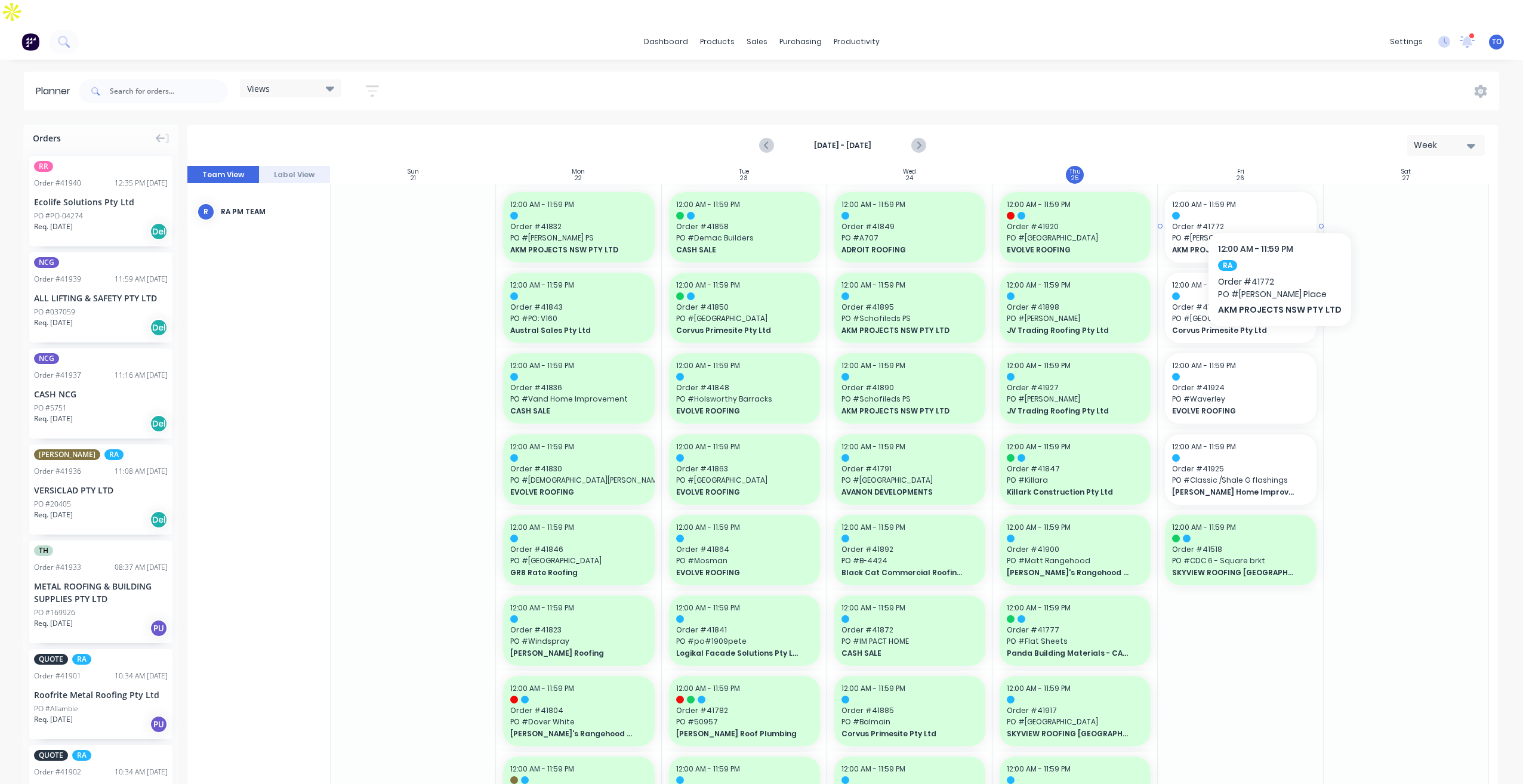
click at [1277, 197] on div "12:00 AM - 11:59 PM Order # 41772 [GEOGRAPHIC_DATA][PERSON_NAME] AKM PROJECTS N…" at bounding box center [1240, 227] width 151 height 70
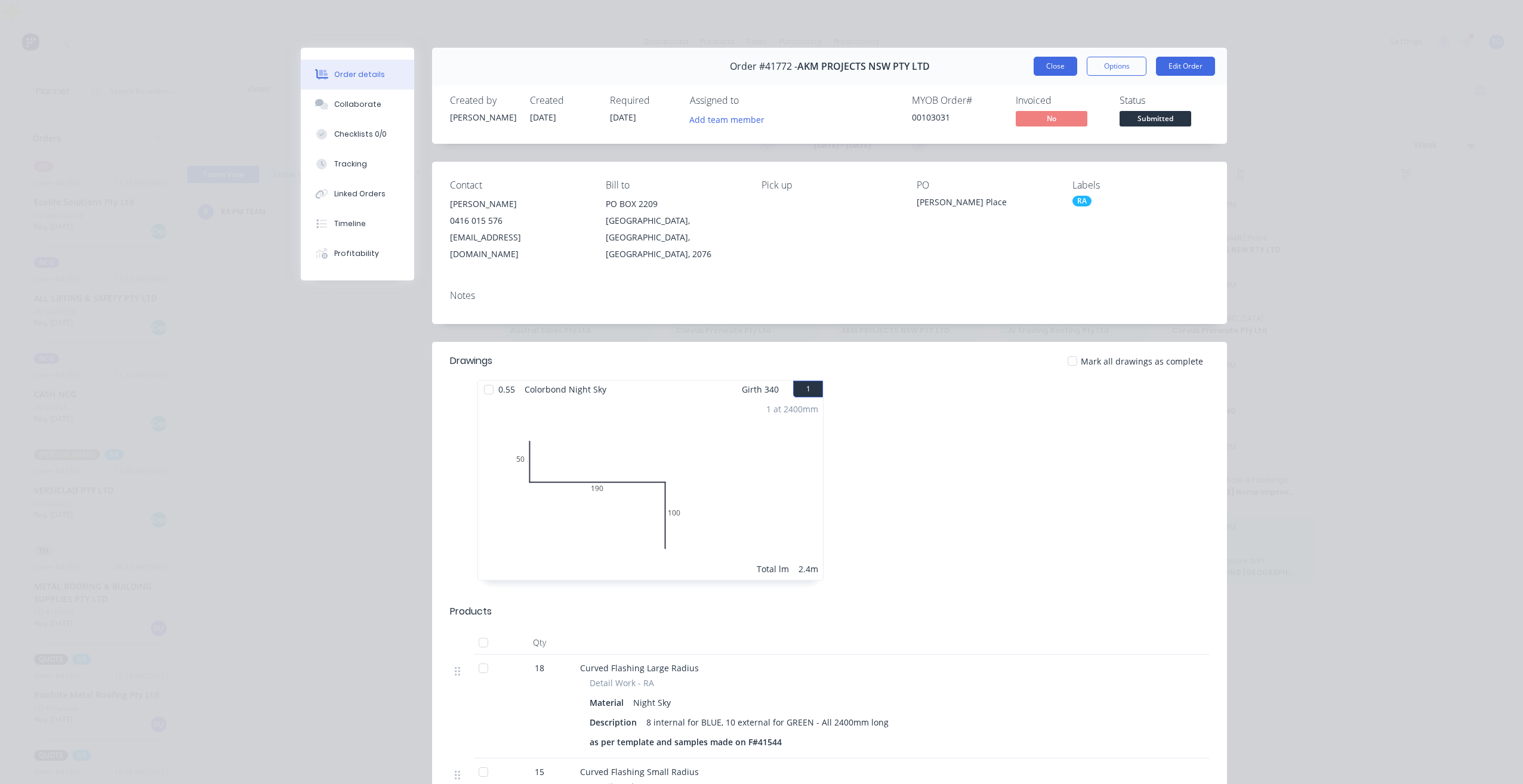
click at [1055, 74] on button "Close" at bounding box center [1056, 66] width 43 height 19
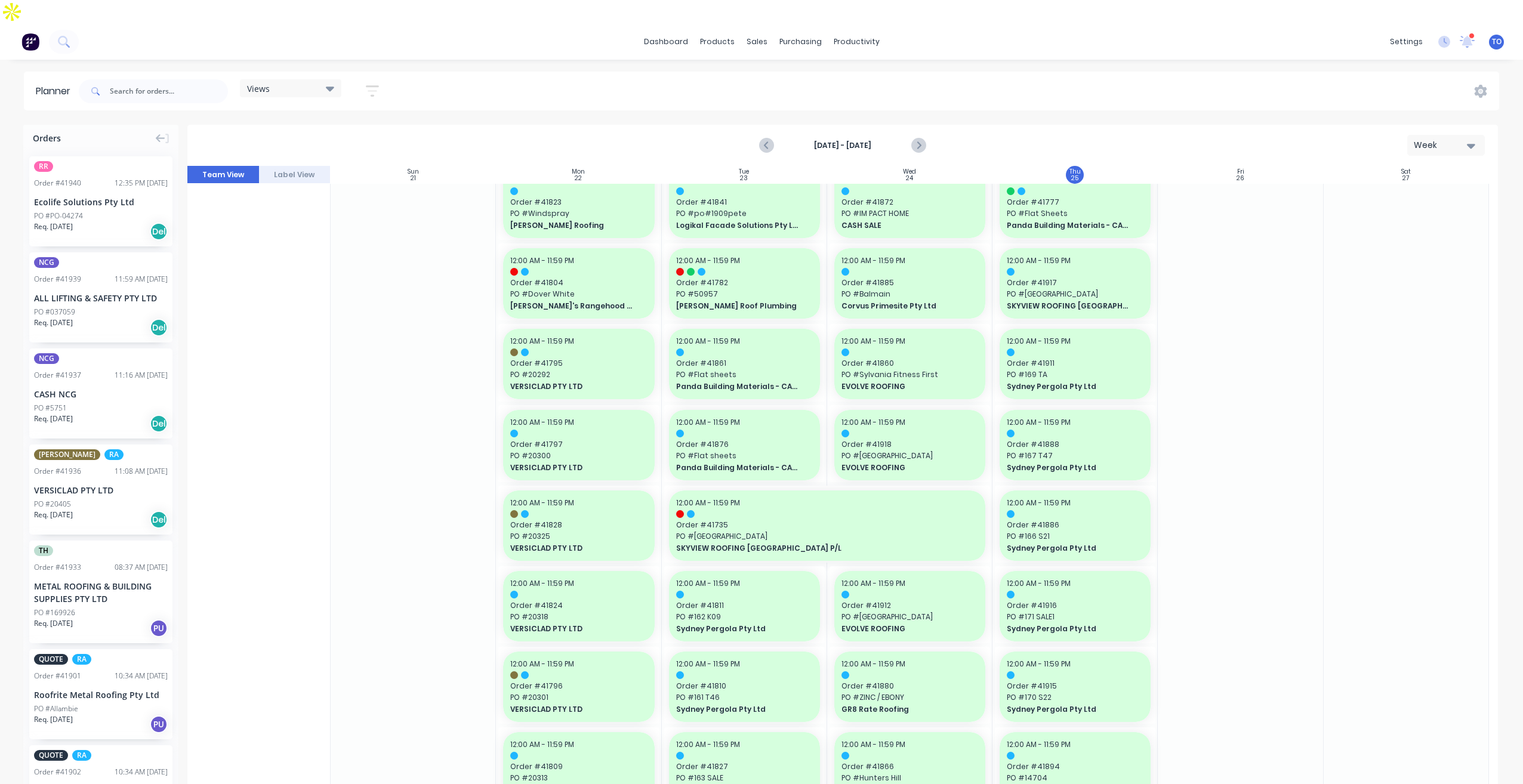
scroll to position [418, 0]
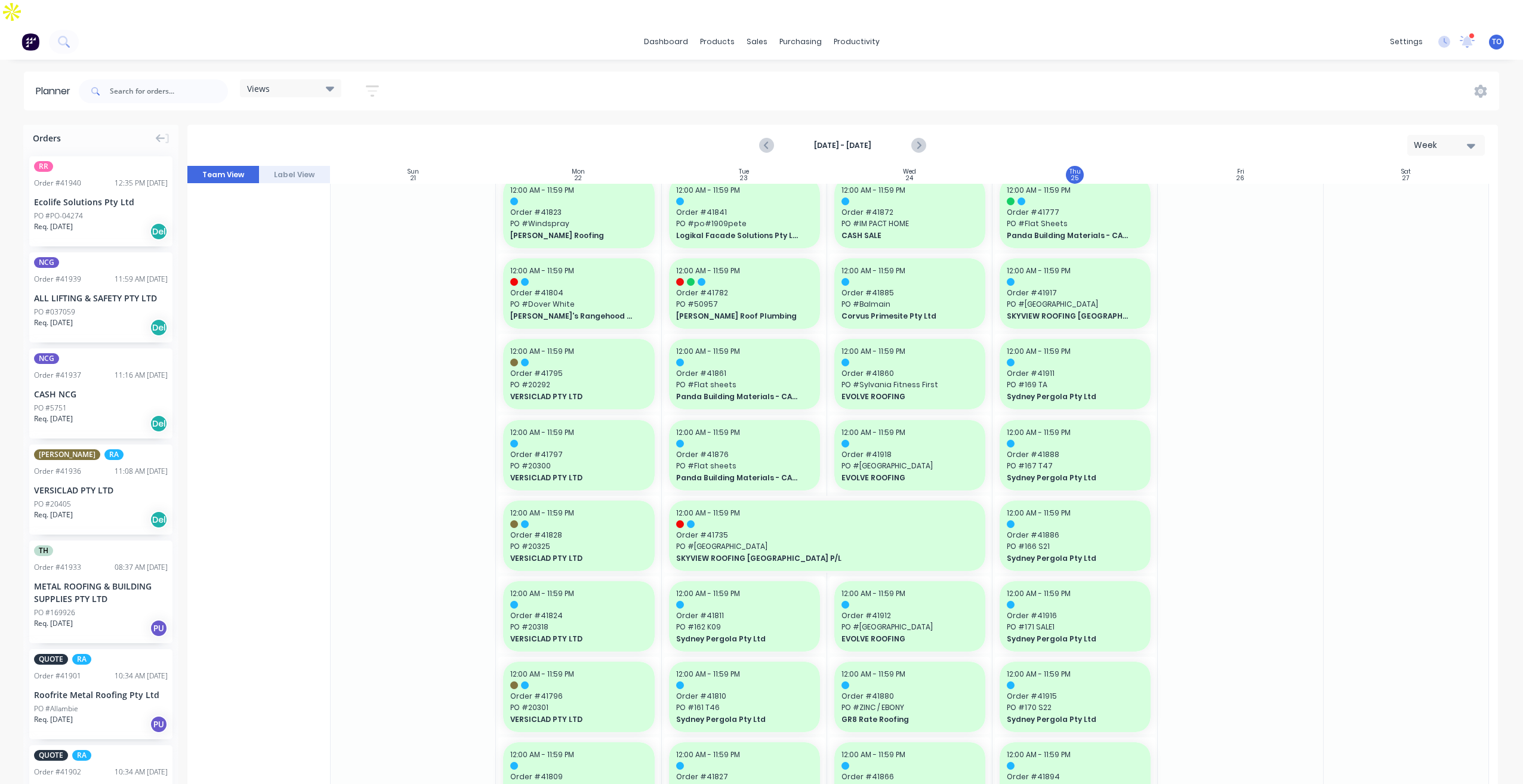
click at [371, 80] on button "button" at bounding box center [373, 91] width 38 height 23
click at [351, 129] on div "Show/Hide users" at bounding box center [309, 135] width 83 height 12
click at [281, 213] on div "button" at bounding box center [282, 225] width 24 height 24
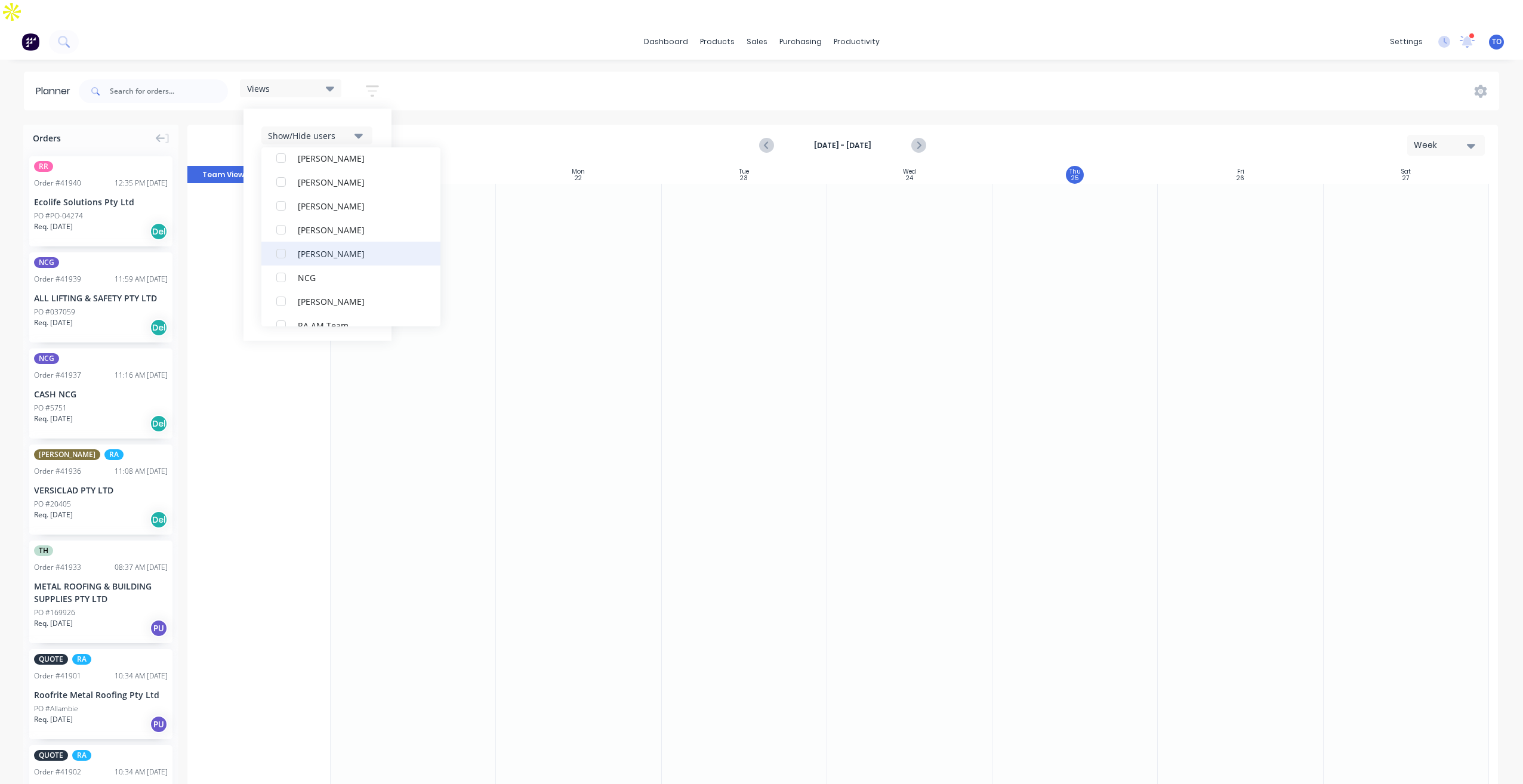
scroll to position [238, 0]
click at [293, 236] on div "button" at bounding box center [282, 249] width 24 height 24
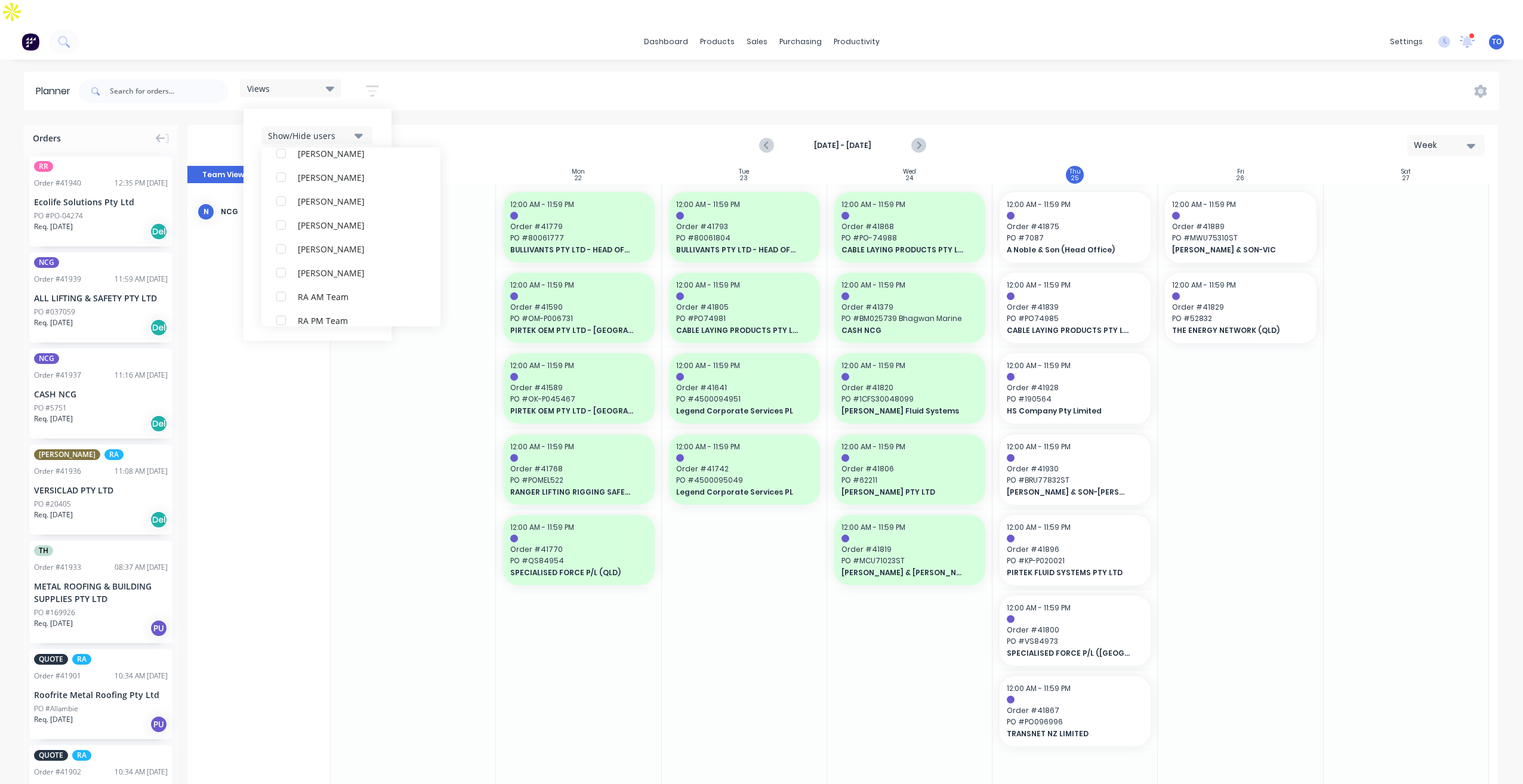
scroll to position [0, 0]
click at [597, 75] on div "Views Save new view None (Default) edit Iraking edit [PERSON_NAME] edit [PERSON…" at bounding box center [787, 91] width 1422 height 36
drag, startPoint x: 116, startPoint y: 271, endPoint x: 1081, endPoint y: 221, distance: 966.3
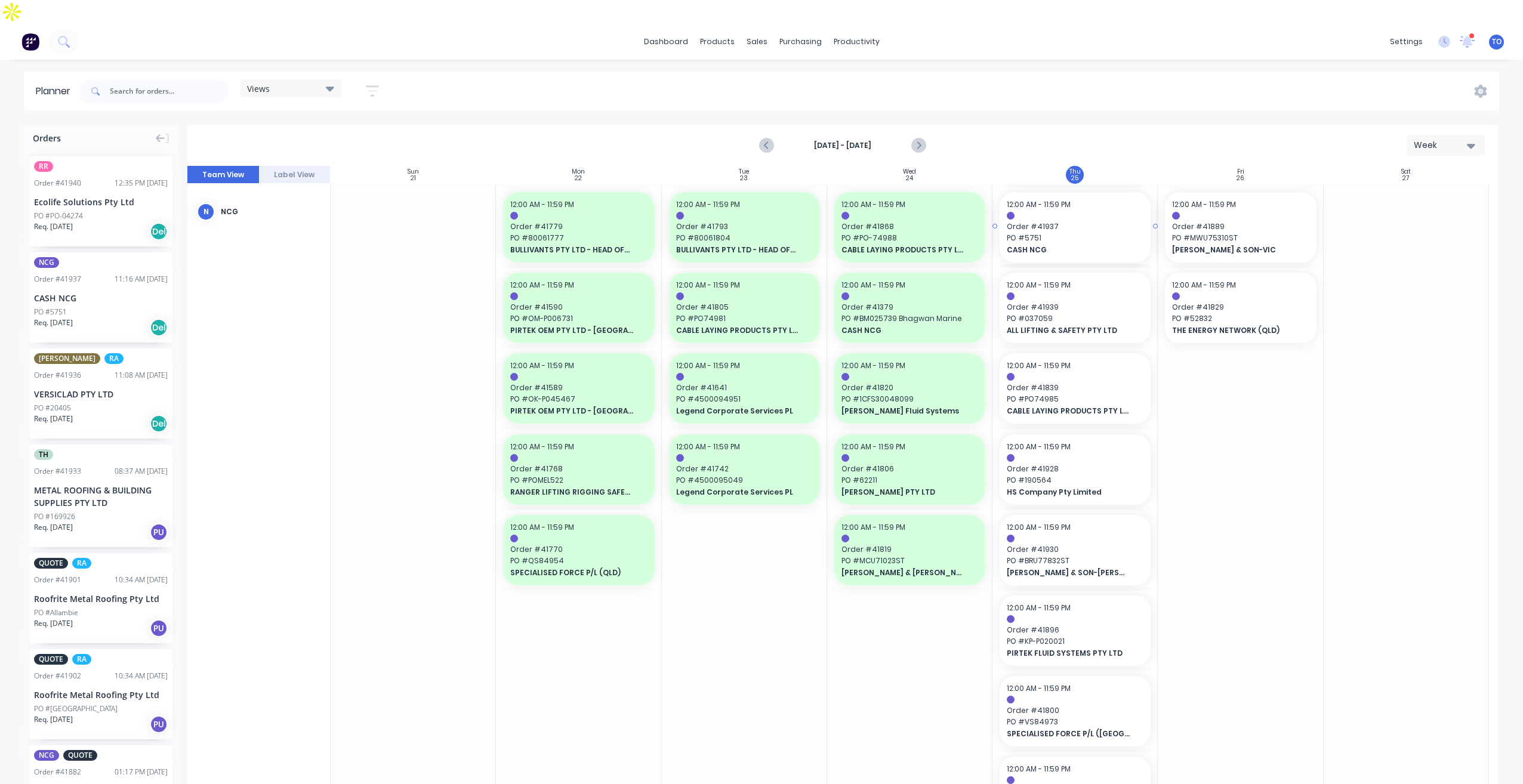
drag, startPoint x: 77, startPoint y: 267, endPoint x: 1082, endPoint y: 208, distance: 1006.7
